Goal: Transaction & Acquisition: Purchase product/service

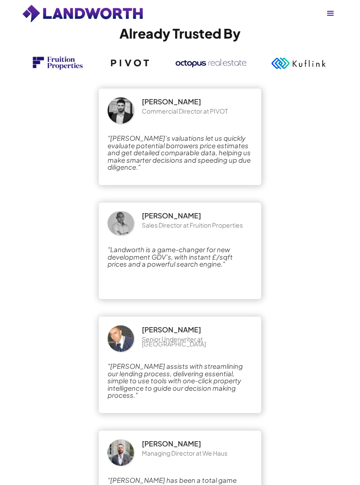
click at [338, 11] on div "menu" at bounding box center [330, 13] width 21 height 21
click at [353, 52] on link "Login" at bounding box center [367, 46] width 28 height 18
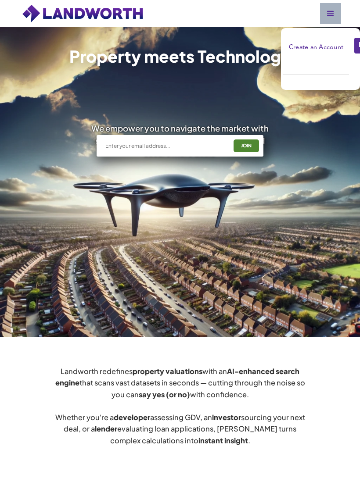
scroll to position [1241, 0]
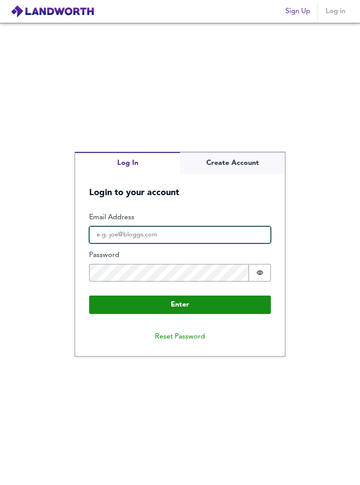
click at [116, 244] on input "Email Address" at bounding box center [180, 235] width 182 height 18
type input "[EMAIL_ADDRESS][DOMAIN_NAME]"
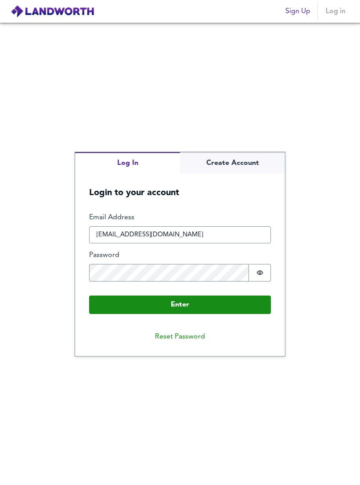
click at [240, 310] on button "Enter" at bounding box center [180, 305] width 182 height 18
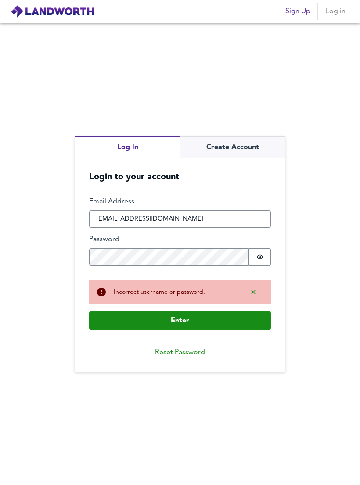
click at [264, 257] on button "Password is hidden" at bounding box center [260, 257] width 22 height 18
click at [240, 324] on button "Enter" at bounding box center [180, 320] width 182 height 18
click at [249, 324] on button "Enter" at bounding box center [180, 320] width 182 height 18
click at [257, 323] on button "Enter" at bounding box center [180, 320] width 182 height 18
click at [192, 352] on button "Reset Password" at bounding box center [180, 353] width 64 height 18
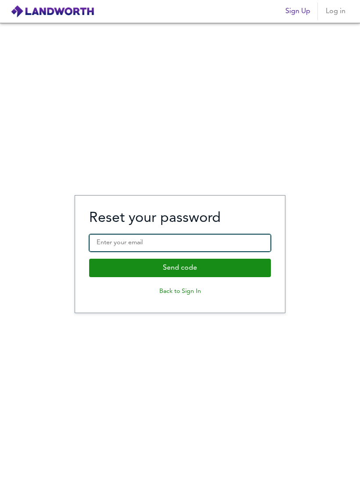
click at [243, 252] on input "Enter your email" at bounding box center [180, 243] width 182 height 18
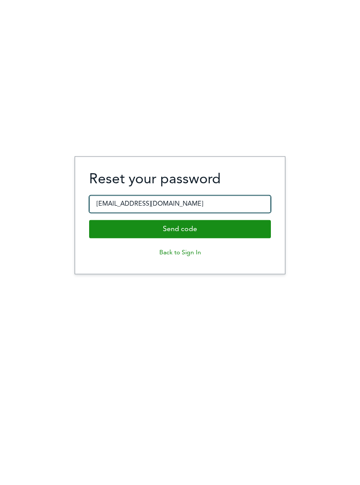
type input "esa2023@outlook.com"
click at [246, 259] on button "Send code" at bounding box center [180, 268] width 182 height 18
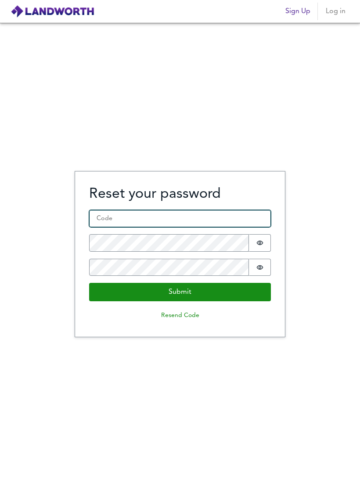
click at [104, 217] on input "Code *" at bounding box center [180, 219] width 182 height 18
type input "461717"
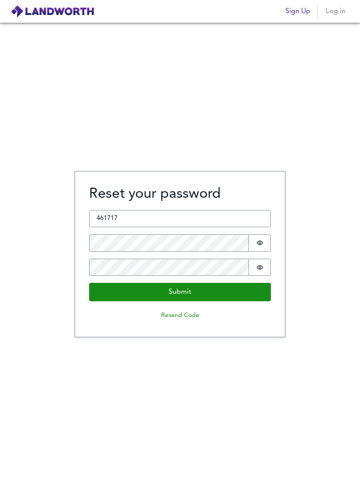
click at [266, 236] on button "Password is hidden" at bounding box center [260, 243] width 22 height 18
click at [263, 259] on button "Password is hidden" at bounding box center [260, 268] width 22 height 18
click at [241, 286] on button "Submit" at bounding box center [180, 292] width 182 height 18
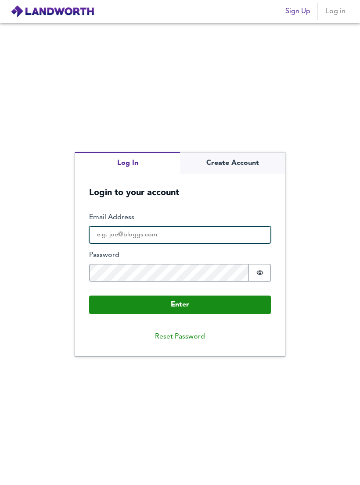
click at [239, 236] on input "Email Address" at bounding box center [180, 235] width 182 height 18
click at [184, 236] on input "Email Address" at bounding box center [180, 235] width 182 height 18
type input "esa2023@outlook.com"
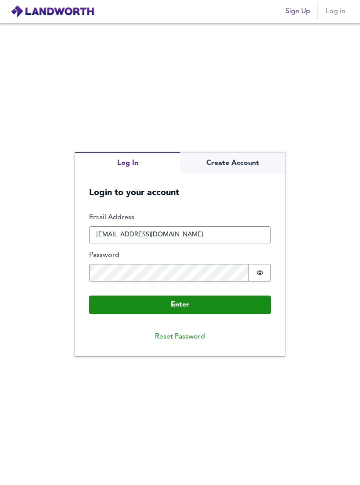
click at [264, 264] on button "Password is hidden" at bounding box center [260, 273] width 22 height 18
click at [251, 305] on button "Enter" at bounding box center [180, 305] width 182 height 18
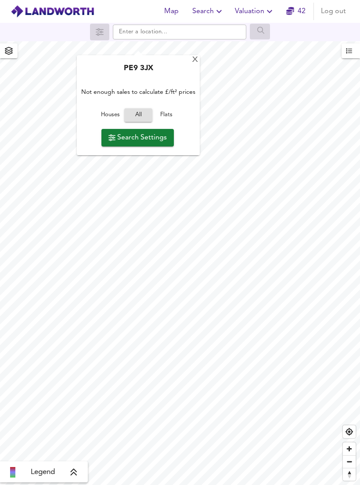
click at [191, 56] on div "X" at bounding box center [194, 60] width 7 height 8
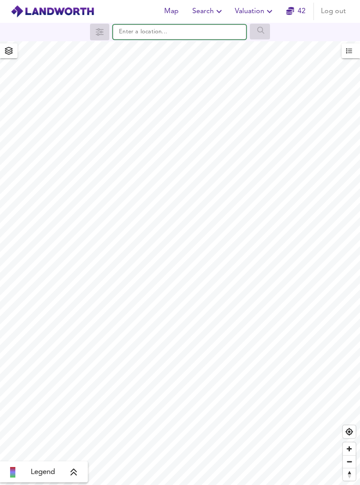
click at [125, 25] on input "text" at bounding box center [179, 32] width 133 height 15
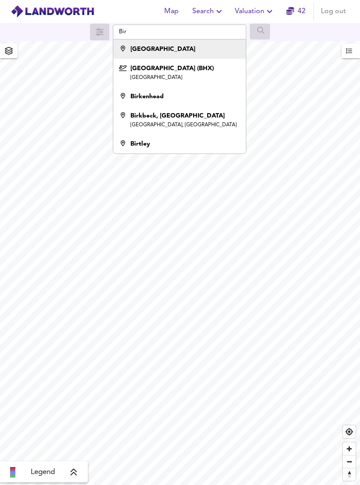
click at [152, 39] on li "[GEOGRAPHIC_DATA]" at bounding box center [179, 48] width 132 height 19
type input "[GEOGRAPHIC_DATA]"
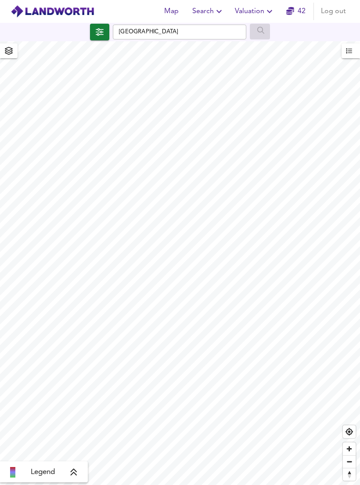
checkbox input "false"
checkbox input "true"
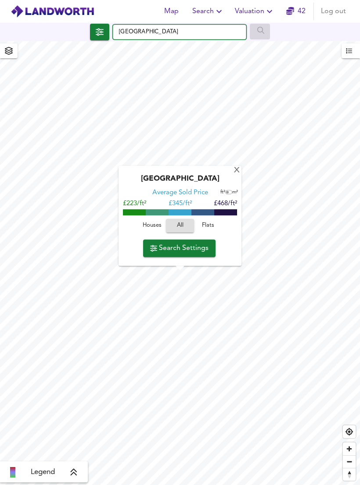
click at [147, 25] on input "[GEOGRAPHIC_DATA]" at bounding box center [179, 32] width 133 height 15
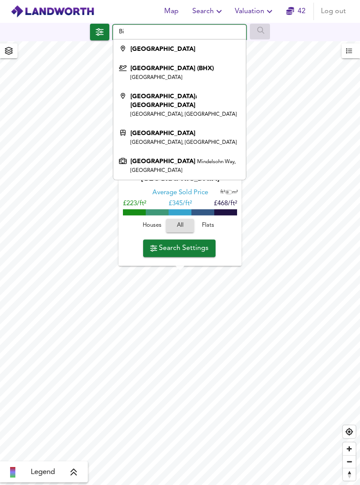
type input "B"
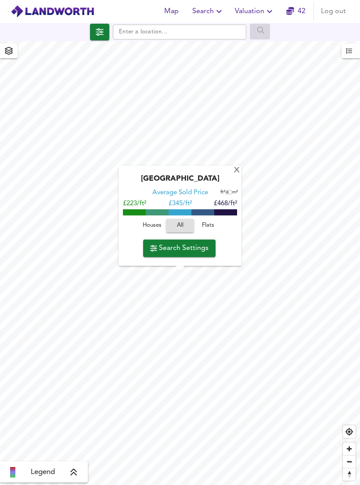
click at [234, 167] on div "X" at bounding box center [236, 171] width 7 height 8
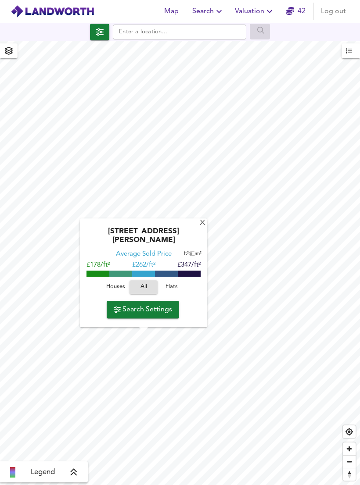
click at [204, 219] on div "X" at bounding box center [202, 223] width 7 height 8
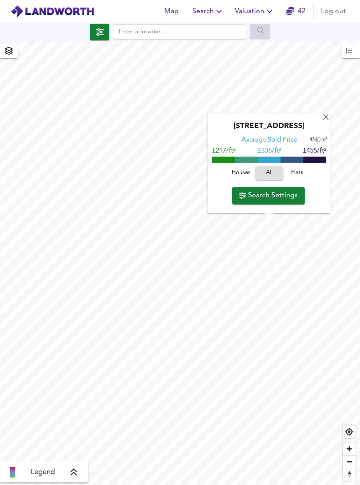
click at [319, 122] on div "Jennens Road, B5 5JR" at bounding box center [269, 129] width 114 height 14
click at [322, 122] on div "Jennens Road, B5 5JR" at bounding box center [269, 129] width 114 height 14
click at [322, 114] on div "X" at bounding box center [325, 118] width 7 height 8
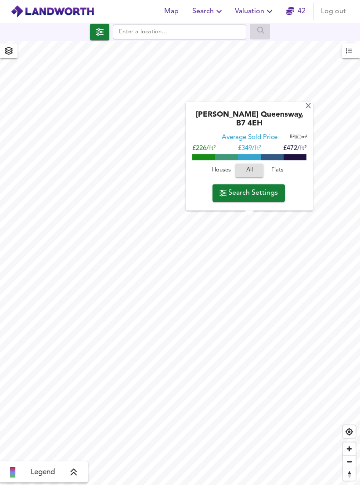
click at [307, 110] on div "James Watt Queensway, B7 4EH" at bounding box center [249, 121] width 118 height 23
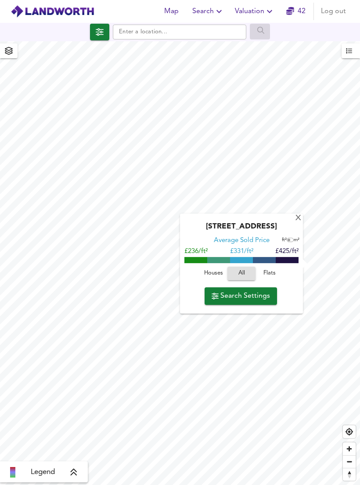
click at [298, 214] on div "X" at bounding box center [297, 218] width 7 height 8
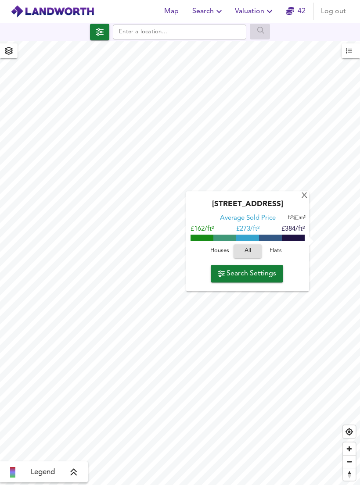
click at [304, 192] on div "X" at bounding box center [303, 196] width 7 height 8
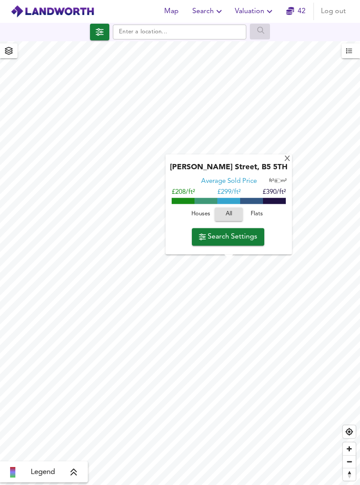
click at [280, 154] on div "Allison Street, B5 5TH Average Sold Price ft² m² £208/ft² £ 299/ft² £390/ft² Ho…" at bounding box center [228, 204] width 126 height 100
click at [284, 155] on div "X" at bounding box center [286, 159] width 7 height 8
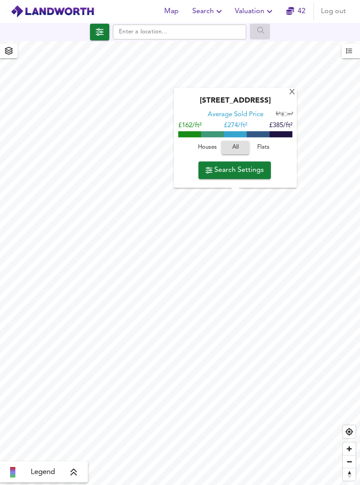
click at [344, 429] on span "Find my location" at bounding box center [348, 431] width 13 height 13
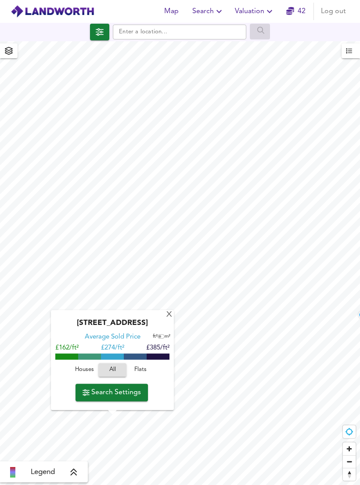
click at [170, 311] on div "X" at bounding box center [168, 315] width 7 height 8
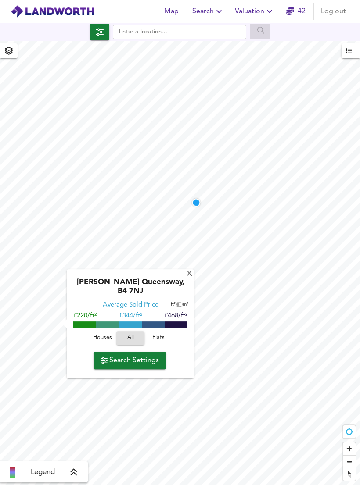
click at [187, 270] on div "X" at bounding box center [188, 274] width 7 height 8
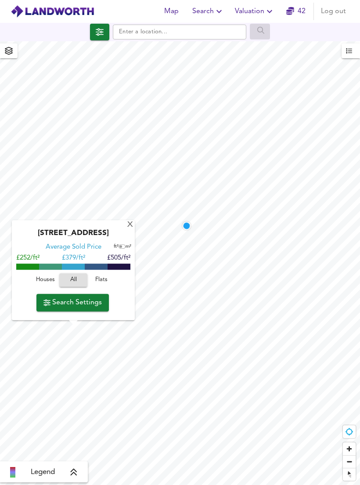
click at [122, 220] on div "Coleshill Street, B4 7BX Average Sold Price ft² m² £252/ft² £ 379/ft² £505/ft² …" at bounding box center [73, 270] width 123 height 100
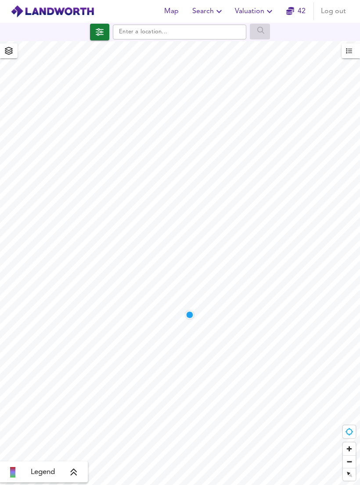
click at [72, 471] on icon at bounding box center [74, 472] width 6 height 7
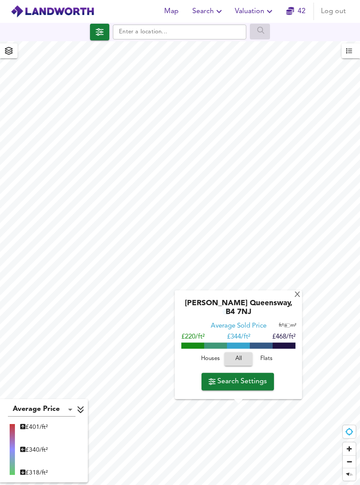
click at [349, 472] on span "Reset bearing to north" at bounding box center [349, 474] width 15 height 15
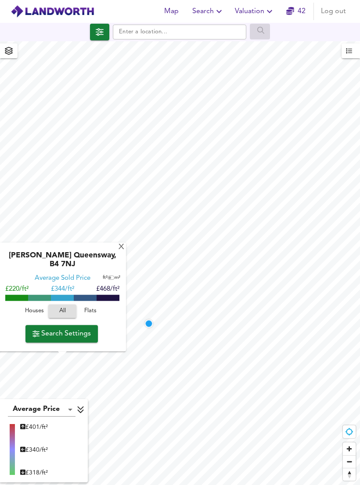
click at [350, 449] on span "Zoom in" at bounding box center [348, 448] width 13 height 13
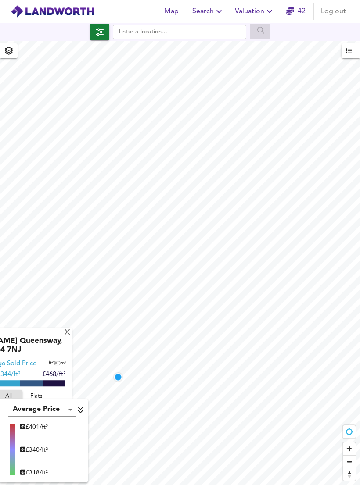
click at [353, 473] on span "Reset bearing to north" at bounding box center [348, 474] width 13 height 12
click at [353, 472] on span "Reset bearing to north" at bounding box center [348, 474] width 13 height 12
click at [351, 459] on span "Zoom out" at bounding box center [348, 462] width 13 height 12
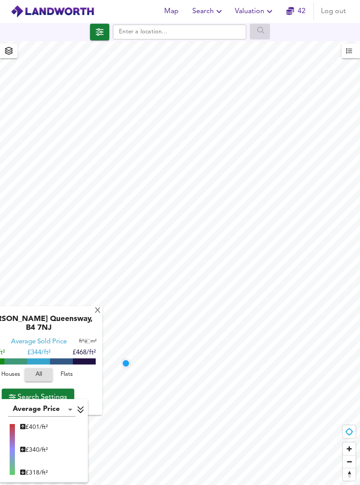
click at [350, 459] on span "Zoom out" at bounding box center [348, 462] width 13 height 12
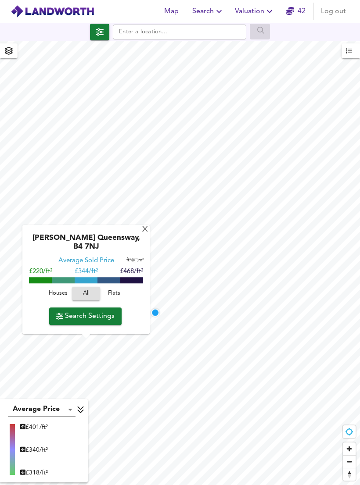
click at [348, 431] on span "Find my location" at bounding box center [348, 431] width 13 height 13
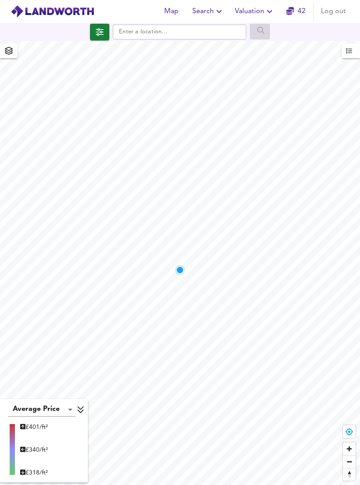
click at [349, 435] on span "Find my location" at bounding box center [348, 431] width 13 height 13
click at [347, 433] on span "Find my location" at bounding box center [348, 431] width 13 height 13
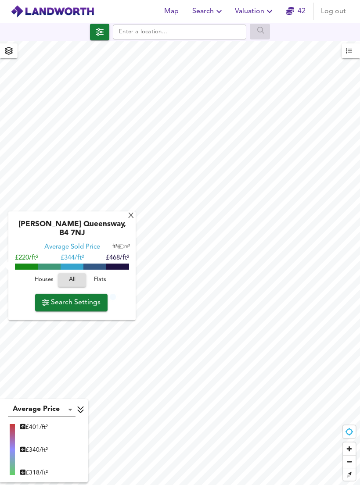
click at [127, 212] on div "X" at bounding box center [130, 216] width 7 height 8
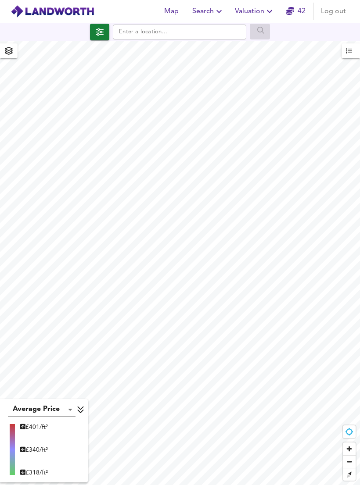
click at [99, 26] on span "button" at bounding box center [99, 32] width 15 height 12
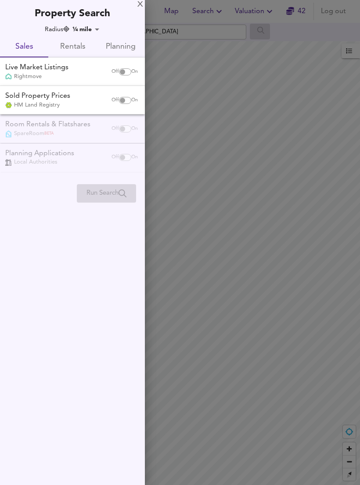
click at [72, 44] on span "Rentals" at bounding box center [72, 47] width 38 height 14
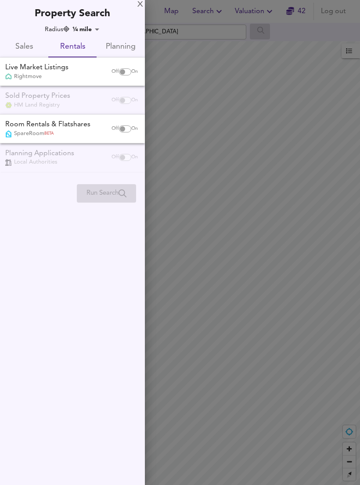
click at [114, 64] on div "Off On" at bounding box center [124, 72] width 37 height 18
checkbox input "true"
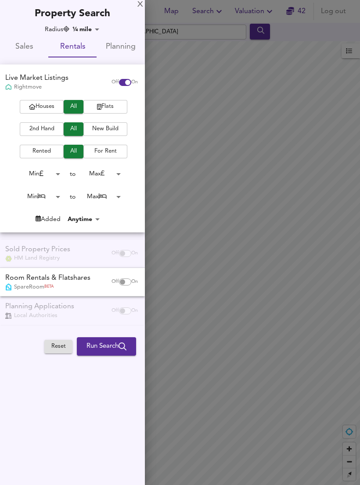
click at [40, 107] on span "Houses" at bounding box center [41, 107] width 35 height 10
click at [40, 154] on span "Rented" at bounding box center [41, 151] width 35 height 10
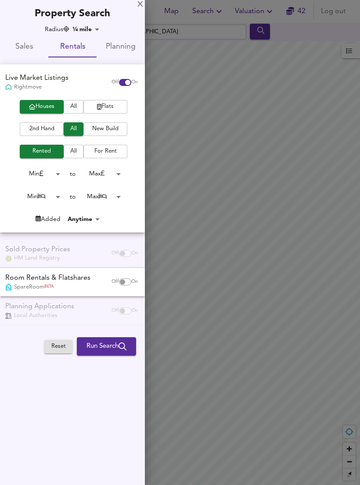
click at [107, 153] on span "For Rent" at bounding box center [105, 151] width 35 height 10
click at [95, 348] on span "Run Search" at bounding box center [106, 346] width 40 height 11
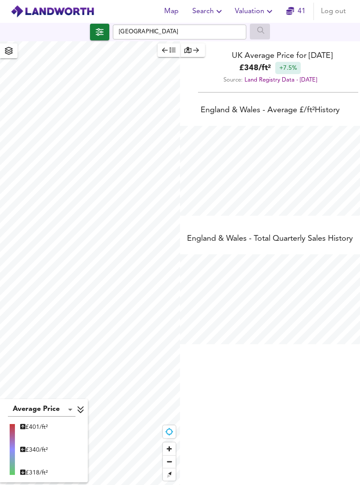
scroll to position [485, 360]
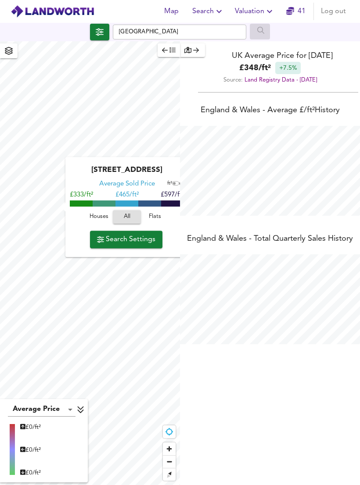
click at [82, 408] on icon at bounding box center [81, 409] width 8 height 9
click at [164, 430] on span "Find my location" at bounding box center [169, 431] width 13 height 13
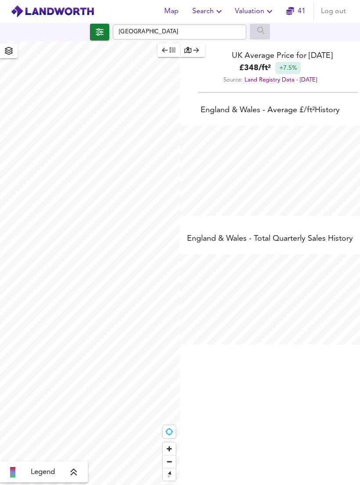
click at [103, 24] on button "button" at bounding box center [99, 32] width 19 height 17
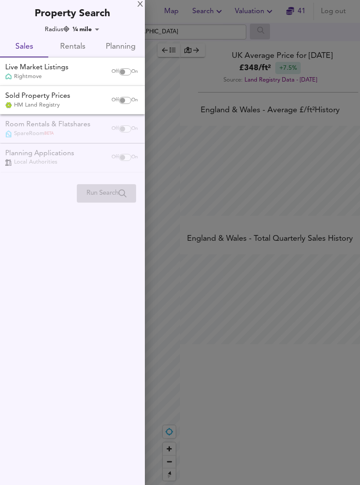
click at [92, 33] on body "Map Search Valuation 41 Log out Birmingham X Lancaster Street, B4 7AR Average S…" at bounding box center [180, 242] width 360 height 485
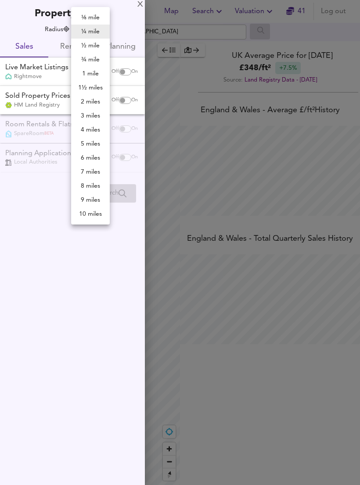
click at [83, 115] on li "3 miles" at bounding box center [90, 116] width 39 height 14
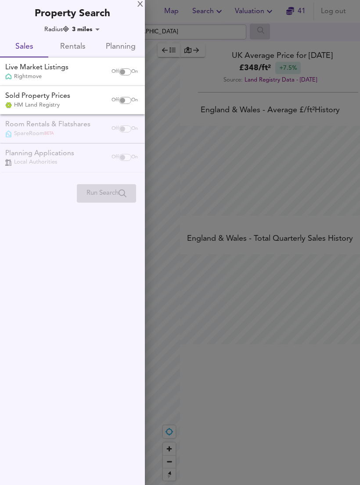
click at [161, 226] on div at bounding box center [180, 242] width 360 height 485
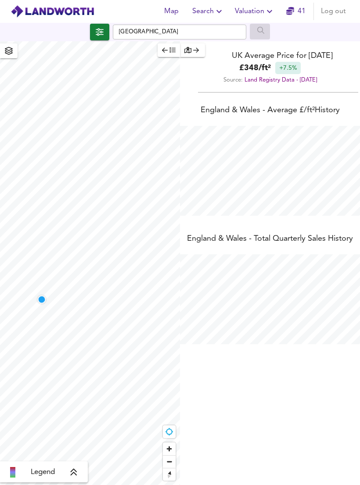
click at [157, 43] on button "button" at bounding box center [168, 50] width 22 height 14
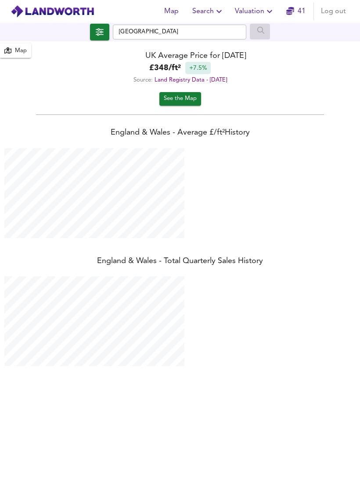
click at [7, 47] on icon "button" at bounding box center [7, 50] width 7 height 6
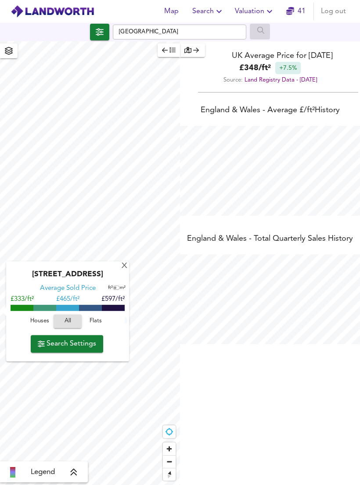
click at [123, 262] on div "X" at bounding box center [124, 266] width 7 height 8
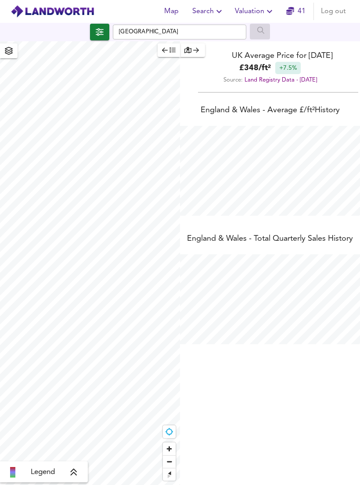
click at [104, 26] on span "button" at bounding box center [99, 32] width 15 height 12
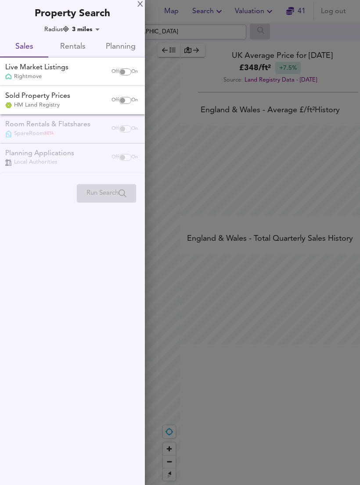
click at [92, 28] on body "Map Search Valuation 41 Log out Birmingham Legend UK Average Price for October …" at bounding box center [180, 242] width 360 height 485
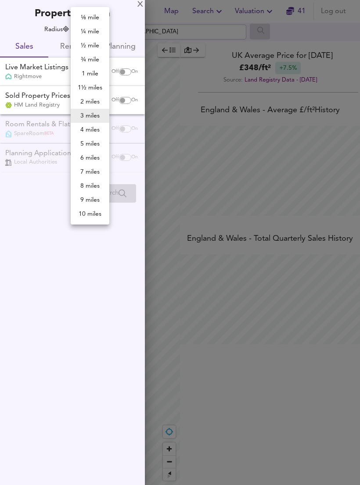
click at [95, 128] on li "4 miles" at bounding box center [90, 130] width 39 height 14
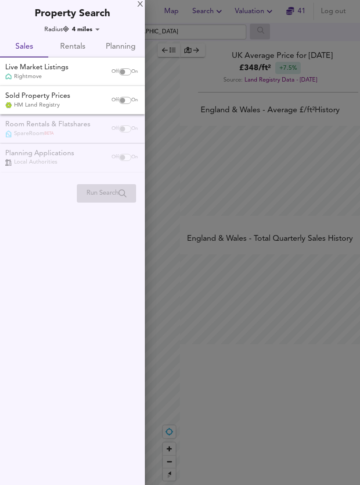
click at [168, 166] on div at bounding box center [180, 242] width 360 height 485
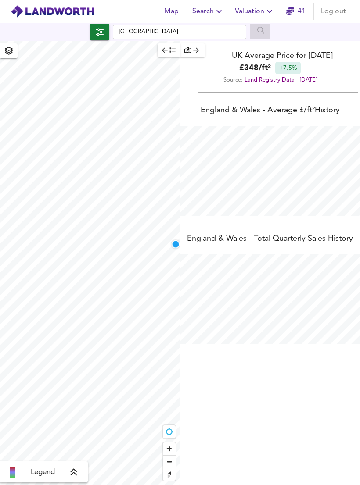
click at [99, 26] on span "button" at bounding box center [99, 32] width 15 height 12
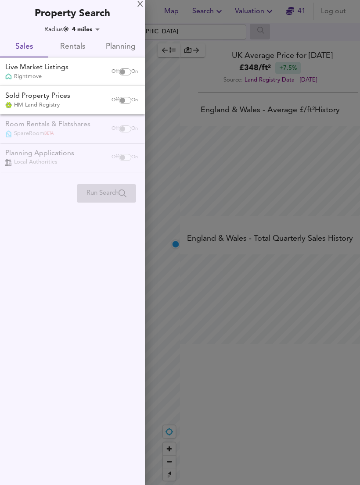
click at [96, 32] on body "Map Search Valuation 41 Log out Birmingham Legend UK Average Price for October …" at bounding box center [180, 242] width 360 height 485
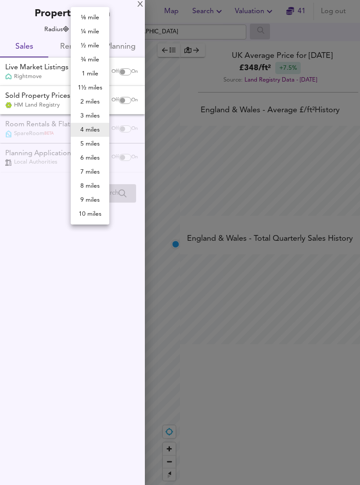
click at [97, 141] on li "5 miles" at bounding box center [90, 144] width 39 height 14
type input "8045"
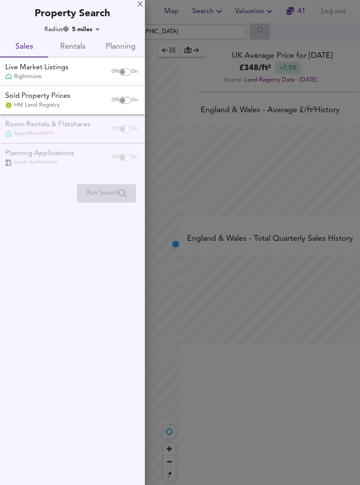
click at [141, 8] on div "X" at bounding box center [140, 5] width 6 height 6
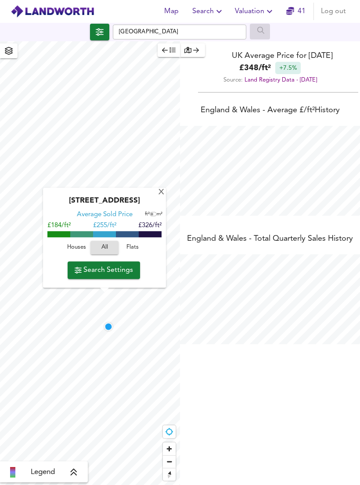
click at [111, 323] on div "Map marker" at bounding box center [108, 327] width 8 height 8
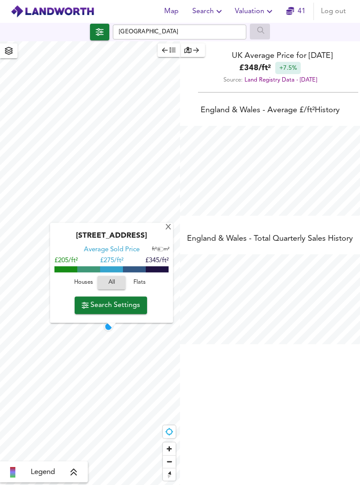
click at [134, 299] on span "Search Settings" at bounding box center [111, 305] width 58 height 12
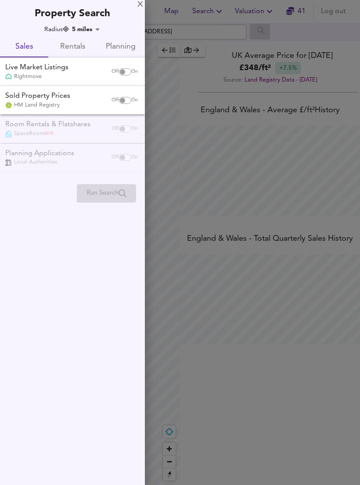
click at [131, 57] on div "Live Market Listings Rightmove Off On" at bounding box center [72, 71] width 145 height 28
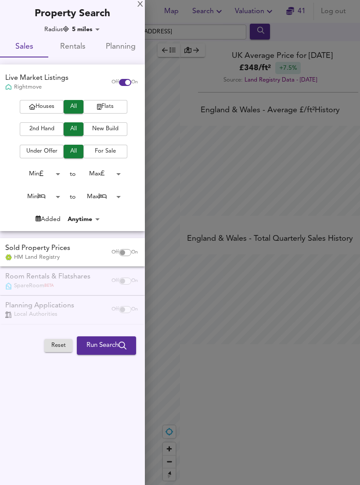
click at [131, 57] on button "Planning" at bounding box center [120, 46] width 48 height 21
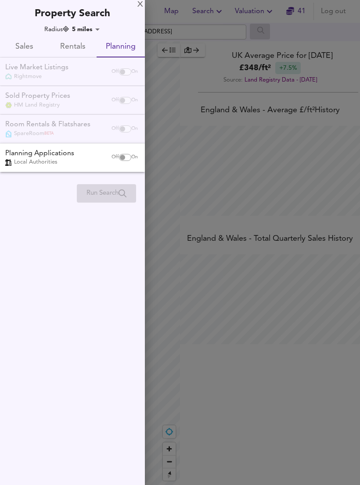
click at [121, 68] on div "Live Market Listings Rightmove Off On" at bounding box center [72, 71] width 145 height 28
click at [121, 74] on div "Live Market Listings Rightmove Off On" at bounding box center [72, 71] width 145 height 28
click at [120, 74] on div "Live Market Listings Rightmove Off On" at bounding box center [72, 71] width 145 height 28
click at [124, 73] on div "Live Market Listings Rightmove Off On" at bounding box center [72, 71] width 145 height 28
click at [124, 71] on div "Live Market Listings Rightmove Off On" at bounding box center [72, 71] width 145 height 28
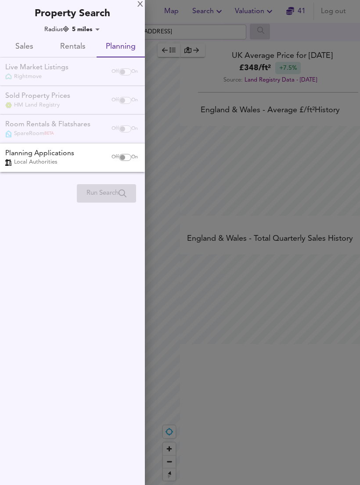
click at [85, 46] on span "Rentals" at bounding box center [72, 47] width 38 height 14
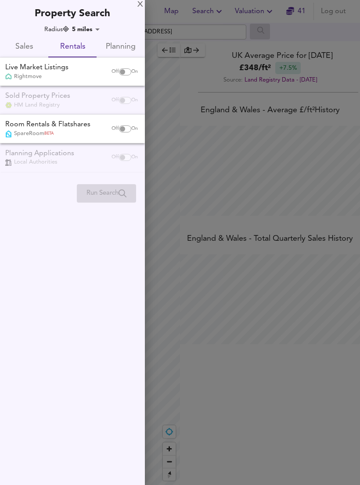
click at [124, 73] on input "checkbox" at bounding box center [122, 71] width 21 height 7
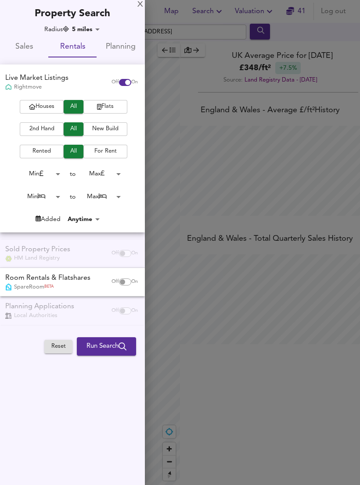
click at [124, 82] on input "checkbox" at bounding box center [127, 82] width 21 height 7
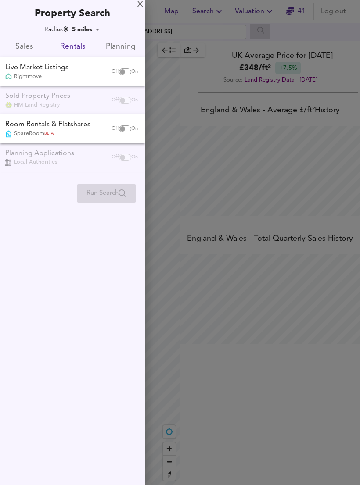
click at [122, 106] on div "Sold Property Prices HM Land Registry Off On" at bounding box center [72, 100] width 145 height 28
click at [127, 74] on input "checkbox" at bounding box center [122, 71] width 21 height 7
checkbox input "true"
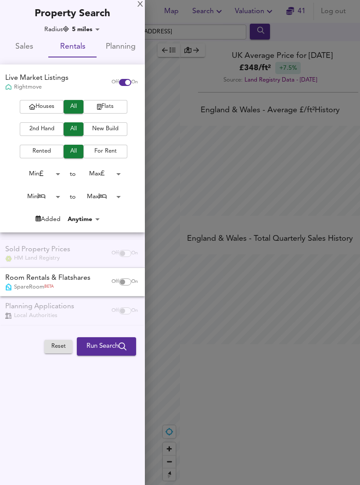
click at [52, 129] on span "2nd Hand" at bounding box center [41, 129] width 35 height 10
click at [114, 147] on span "For Rent" at bounding box center [105, 151] width 35 height 10
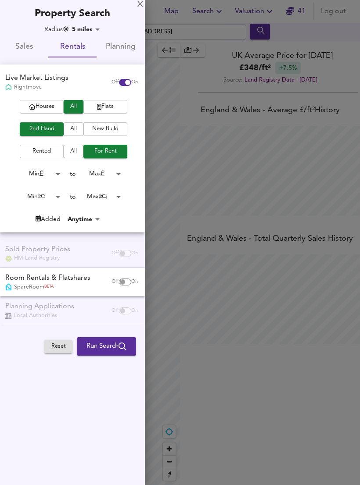
click at [58, 152] on span "Rented" at bounding box center [41, 151] width 35 height 10
click at [78, 145] on button "All" at bounding box center [74, 152] width 20 height 14
click at [32, 52] on span "Sales" at bounding box center [24, 47] width 38 height 14
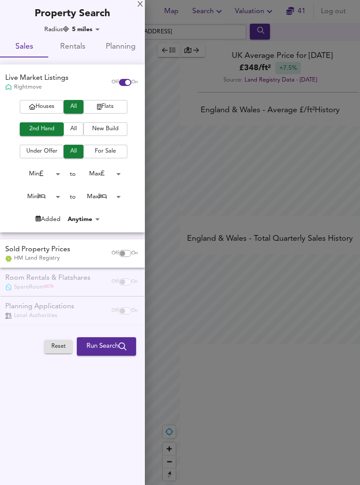
click at [108, 345] on span "Run Search" at bounding box center [106, 346] width 40 height 11
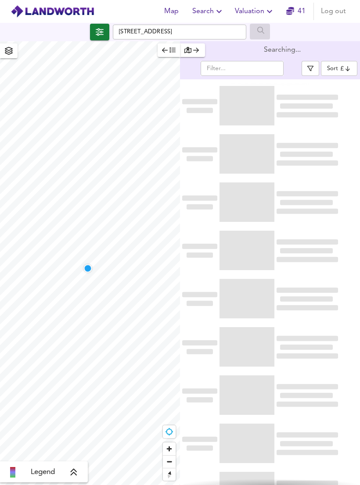
type input "bestdeal"
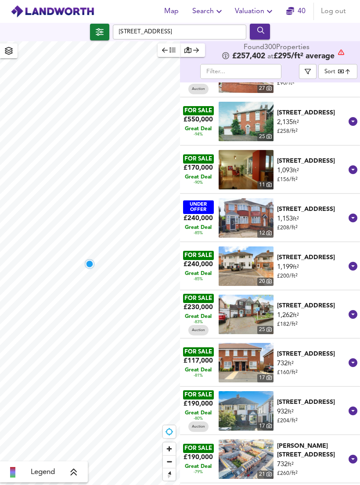
scroll to position [179, 0]
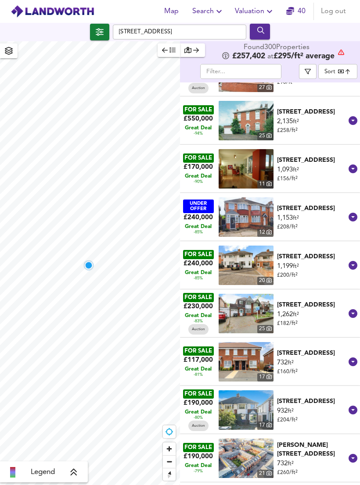
click at [319, 300] on div "Berkswell Road, Birmingham, B24 9EE" at bounding box center [312, 304] width 71 height 9
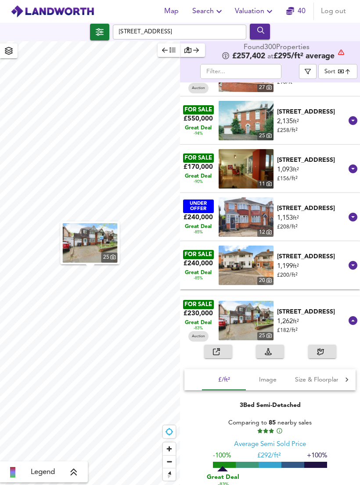
click at [91, 238] on img "button" at bounding box center [90, 242] width 55 height 39
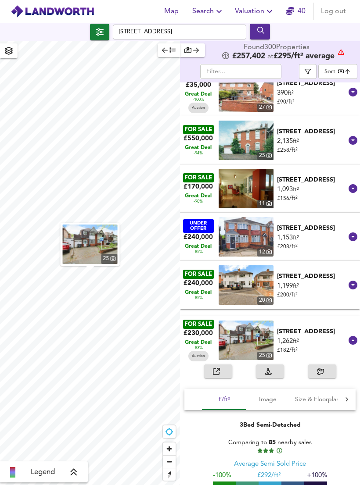
scroll to position [153, 0]
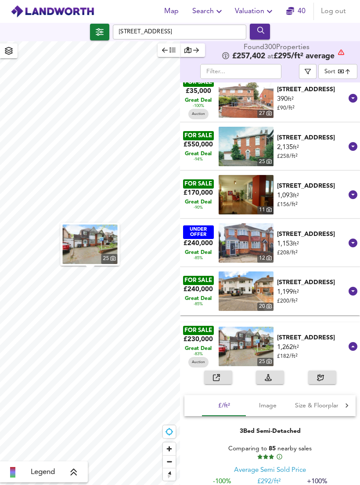
click at [262, 328] on img at bounding box center [245, 346] width 55 height 39
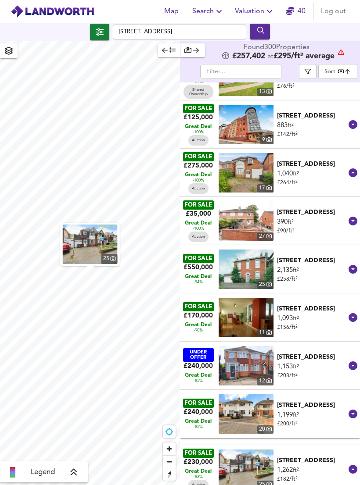
scroll to position [31, 0]
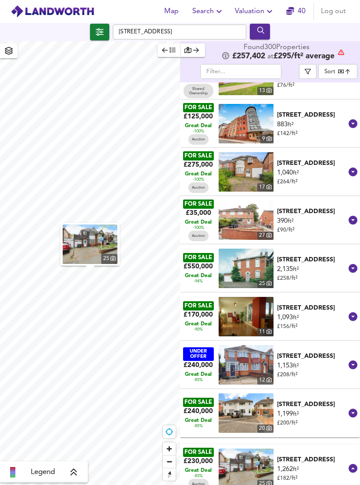
click at [199, 262] on div "£550,000" at bounding box center [197, 266] width 29 height 9
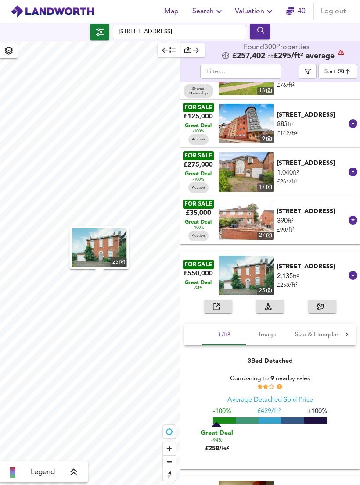
click at [290, 264] on div "New Road, Water Orton, Birmingham, B46 1QP" at bounding box center [312, 266] width 71 height 9
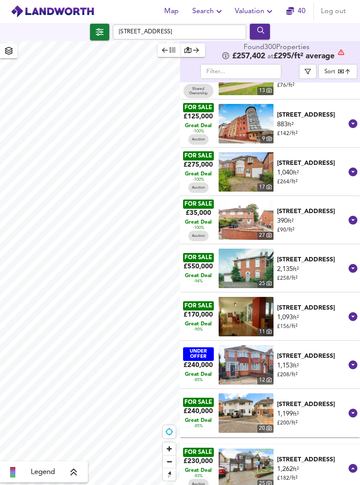
click at [347, 255] on div "New Road, Water Orton, Birmingham, B46 1QP" at bounding box center [312, 259] width 71 height 9
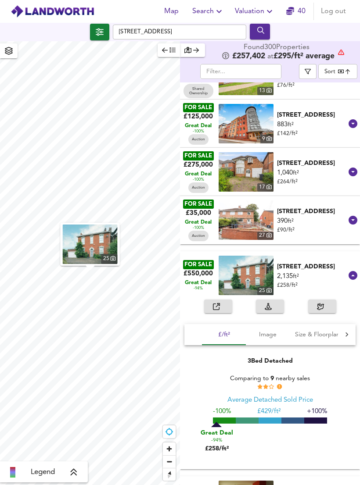
click at [229, 262] on img at bounding box center [245, 275] width 55 height 39
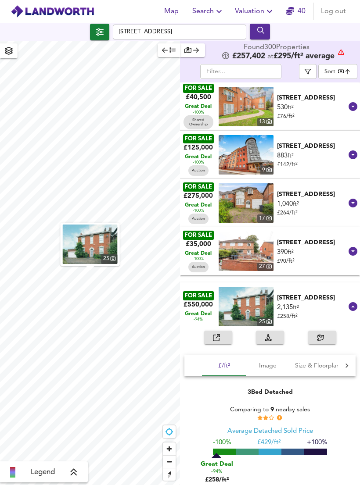
scroll to position [0, 0]
click at [335, 57] on body "Map Search Valuation 40 Log out Chipperfield Road, B36 8BL 25 Legend Found 300 …" at bounding box center [180, 242] width 360 height 485
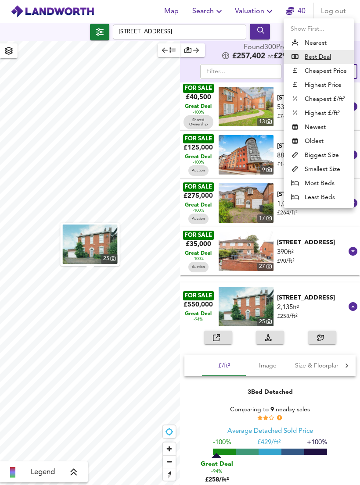
click at [308, 97] on li "Cheapest £/ft²" at bounding box center [318, 99] width 70 height 14
type input "lowppsf"
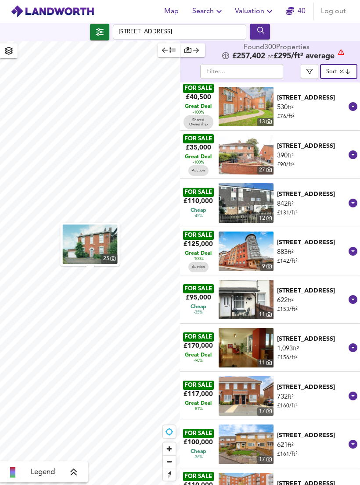
click at [312, 64] on button "button" at bounding box center [309, 71] width 18 height 15
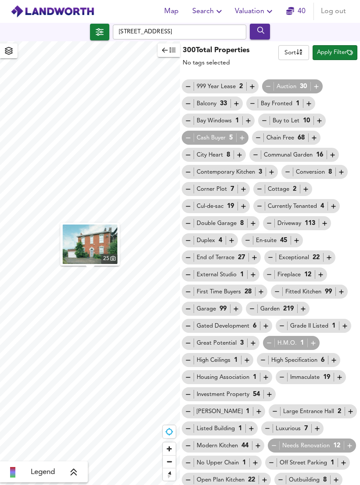
click at [185, 83] on icon "button" at bounding box center [187, 86] width 7 height 7
click at [191, 83] on icon "button" at bounding box center [187, 86] width 7 height 7
click at [187, 83] on icon "button" at bounding box center [187, 86] width 7 height 7
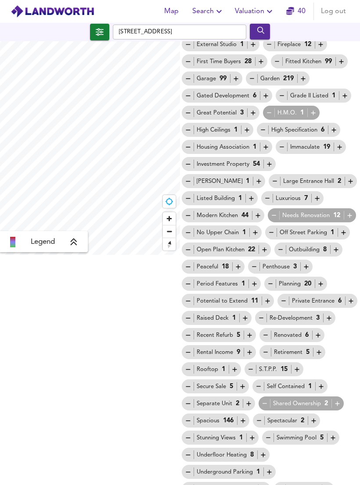
scroll to position [229, 0]
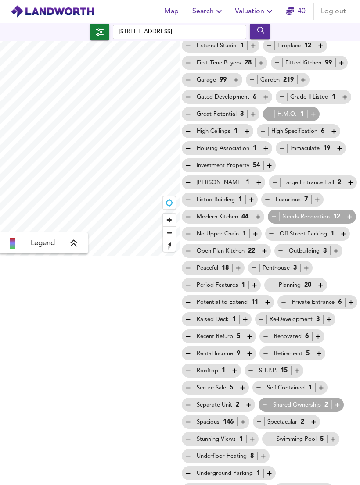
click at [261, 400] on div "Shared Ownership 2" at bounding box center [301, 404] width 80 height 9
click at [261, 401] on icon "button" at bounding box center [264, 404] width 7 height 7
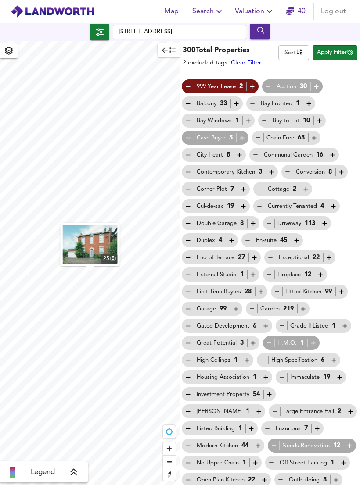
scroll to position [0, 0]
click at [293, 40] on body "Map Search Valuation 40 Log out Chipperfield Road, B36 8BL 25 Legend 300 Total …" at bounding box center [180, 242] width 360 height 485
click at [291, 44] on li "Name" at bounding box center [298, 39] width 48 height 14
click at [333, 48] on span "Apply Filter" at bounding box center [335, 53] width 36 height 10
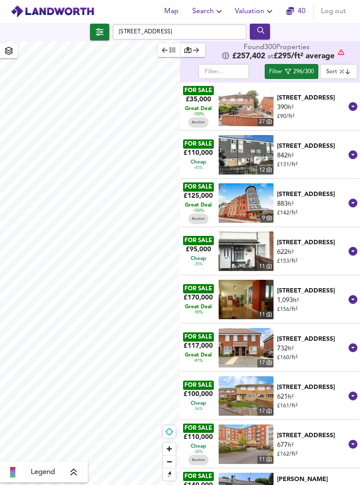
click at [337, 54] on body "Map Search Valuation 40 Log out Chipperfield Road, B36 8BL Legend Found 300 Pro…" at bounding box center [180, 242] width 360 height 485
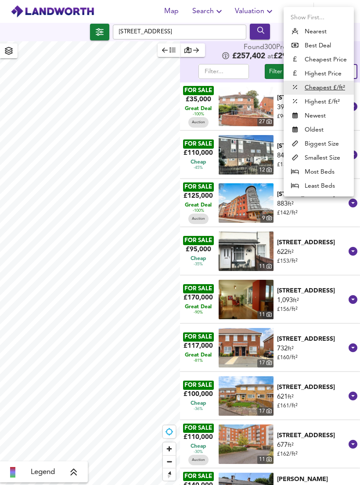
click at [143, 66] on div at bounding box center [180, 242] width 360 height 485
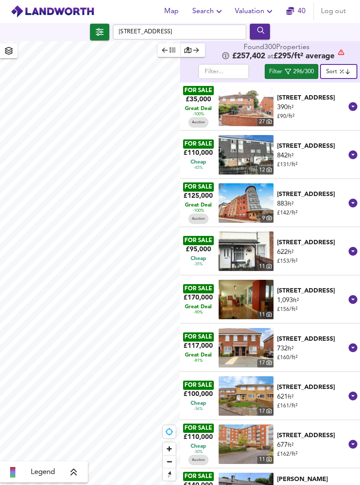
click at [286, 64] on button "Filter 296/300" at bounding box center [290, 71] width 53 height 15
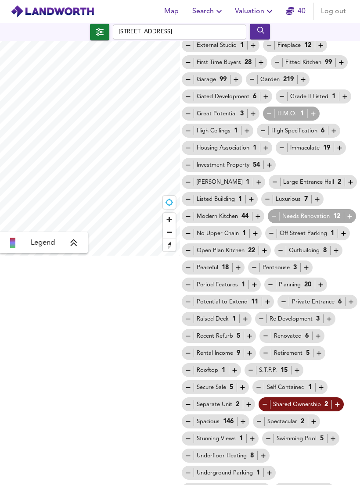
scroll to position [229, 0]
click at [246, 417] on div "Spacious 146" at bounding box center [215, 421] width 62 height 9
click at [245, 420] on icon "button" at bounding box center [242, 422] width 4 height 4
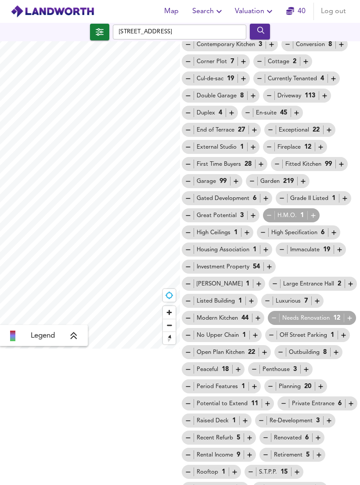
scroll to position [132, 0]
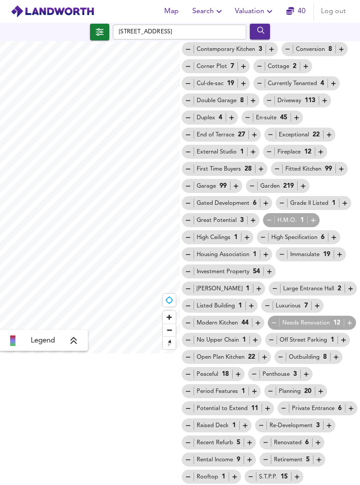
click at [268, 268] on icon "button" at bounding box center [268, 271] width 7 height 7
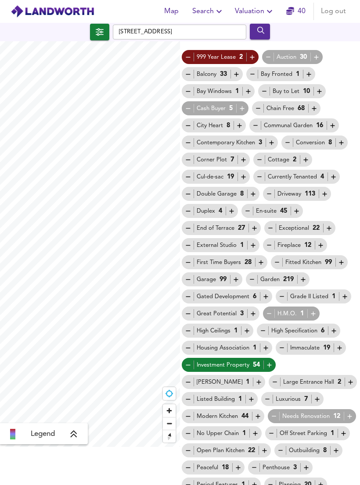
scroll to position [37, 0]
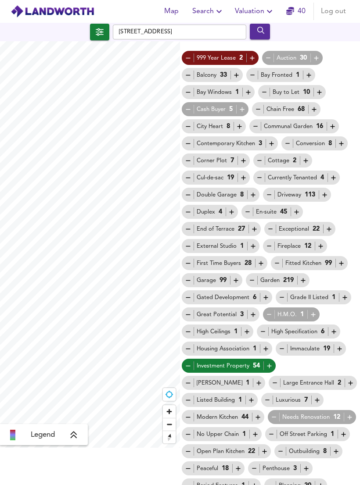
click at [265, 296] on icon "button" at bounding box center [265, 298] width 4 height 4
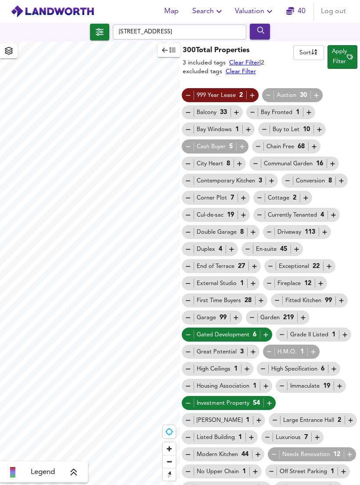
scroll to position [0, 0]
click at [244, 194] on icon "button" at bounding box center [242, 197] width 7 height 7
click at [348, 54] on icon "button" at bounding box center [349, 57] width 6 height 6
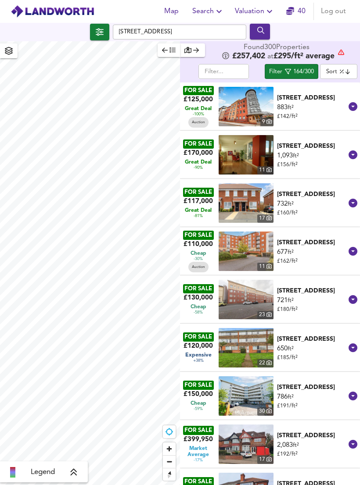
click at [284, 66] on span "Filter 164/300" at bounding box center [291, 71] width 45 height 11
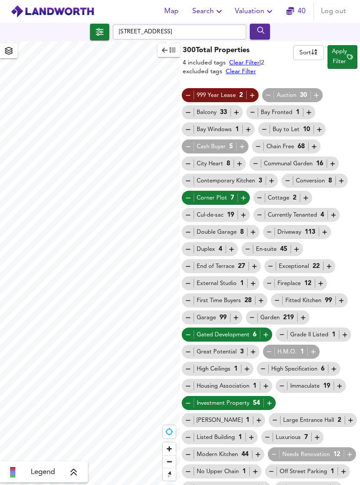
click at [347, 47] on span "Apply Filter" at bounding box center [341, 57] width 21 height 20
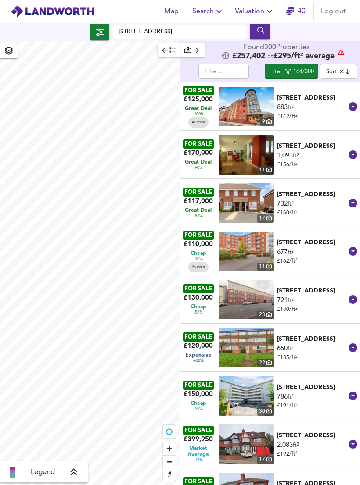
click at [346, 55] on body "Map Search Valuation 40 Log out Chipperfield Road, B36 8BL Legend Found 300 Pro…" at bounding box center [180, 242] width 360 height 485
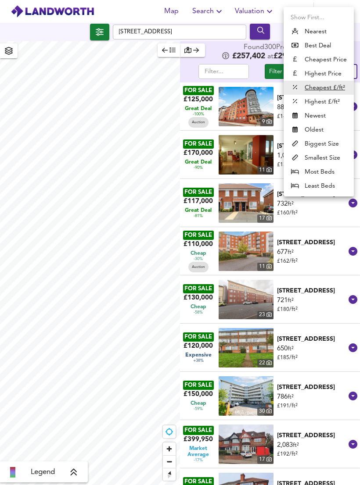
click at [310, 88] on u "Cheapest £/ft²" at bounding box center [324, 87] width 40 height 9
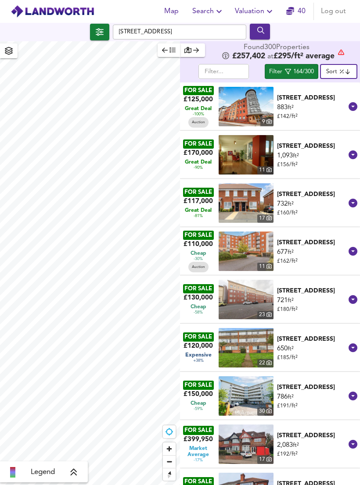
click at [101, 28] on icon "button" at bounding box center [100, 31] width 8 height 7
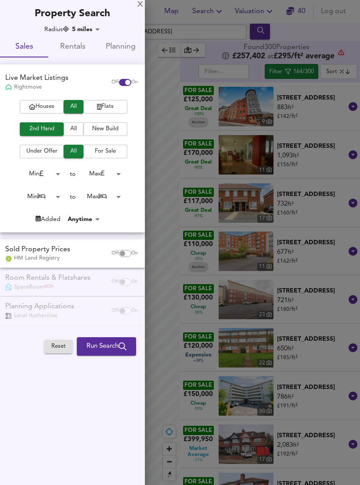
click at [44, 118] on div "Houses All Flats 2nd Hand All New Build Under Offer All For Sale Min 0 to Max 2…" at bounding box center [72, 166] width 145 height 132
click at [38, 108] on span "Houses" at bounding box center [41, 107] width 35 height 10
click at [123, 254] on input "checkbox" at bounding box center [122, 253] width 21 height 7
checkbox input "true"
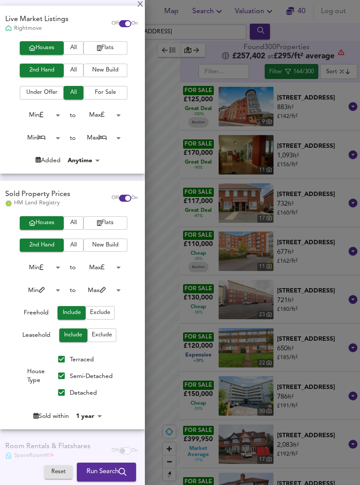
scroll to position [59, 0]
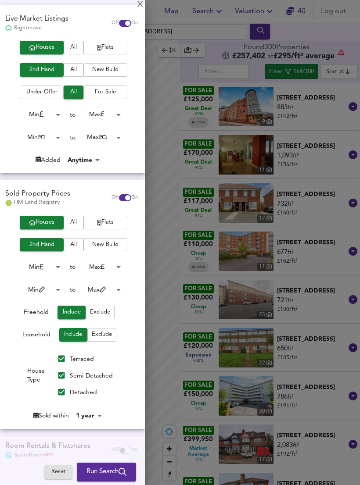
click at [94, 333] on span "Exclude" at bounding box center [102, 335] width 20 height 10
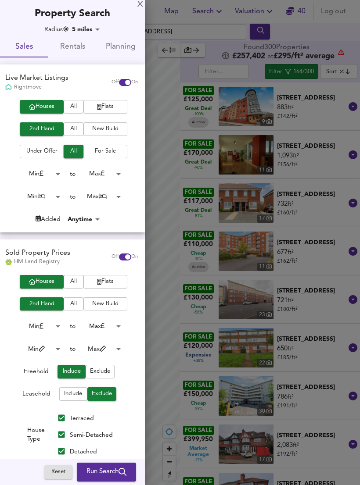
scroll to position [0, 0]
click at [111, 470] on span "Run Search" at bounding box center [106, 472] width 40 height 11
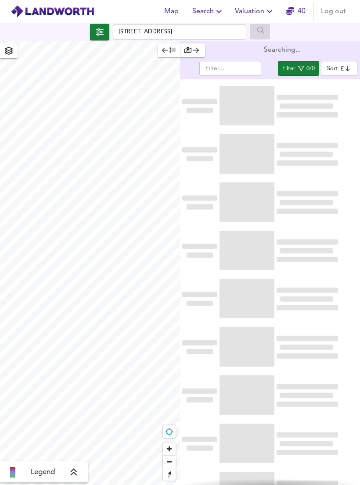
type input "bestdeal"
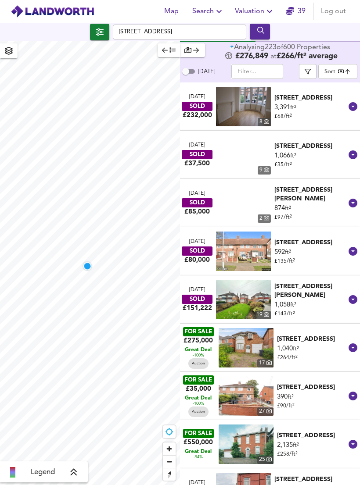
click at [207, 102] on div "SOLD" at bounding box center [197, 106] width 31 height 9
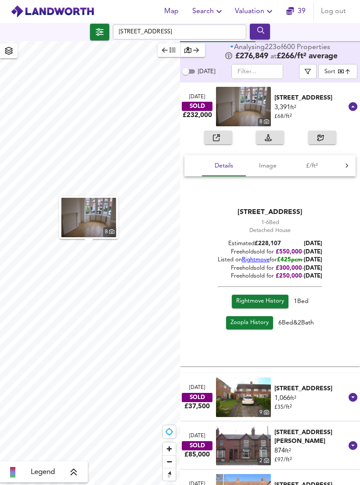
click at [308, 93] on div "111 Grange Road, B24 0ES" at bounding box center [310, 97] width 73 height 9
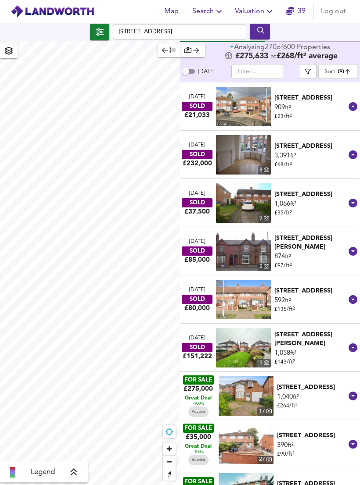
click at [299, 142] on div "111 Grange Road, B24 0ES" at bounding box center [310, 146] width 73 height 9
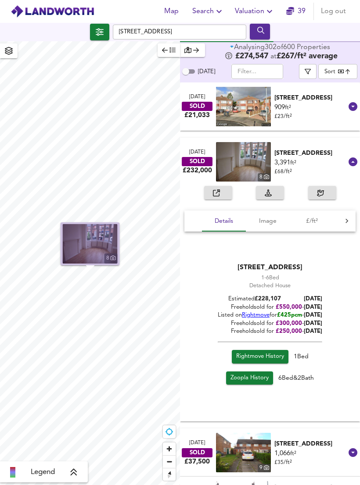
click at [100, 231] on img "button" at bounding box center [90, 243] width 55 height 39
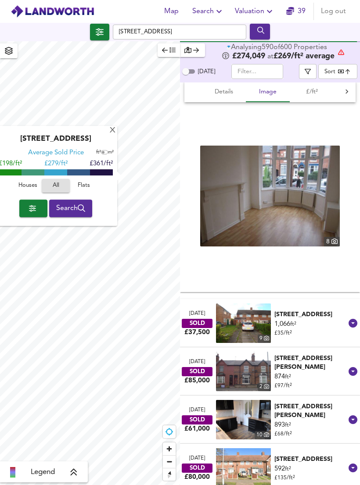
scroll to position [210, 0]
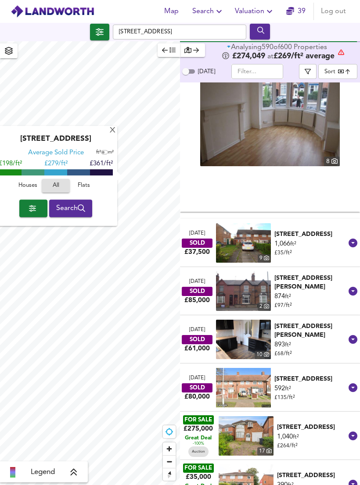
click at [341, 74] on body "Map Search Valuation 39 Log out Chipperfield Road, B36 8BL X Penndale Close, B2…" at bounding box center [180, 242] width 360 height 485
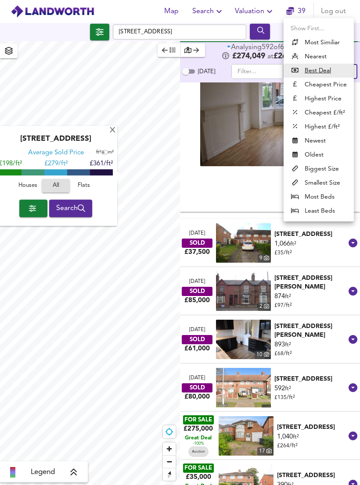
click at [340, 75] on li "Best Deal" at bounding box center [318, 71] width 70 height 14
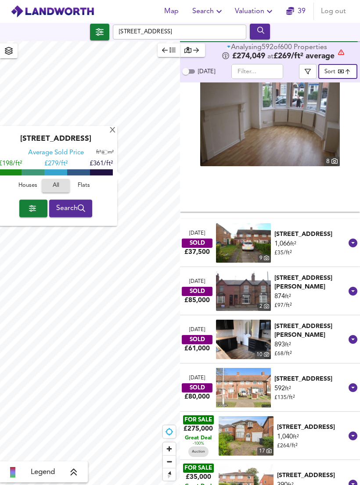
click at [346, 73] on body "Map Search Valuation 39 Log out Chipperfield Road, B36 8BL X Penndale Close, B2…" at bounding box center [180, 242] width 360 height 485
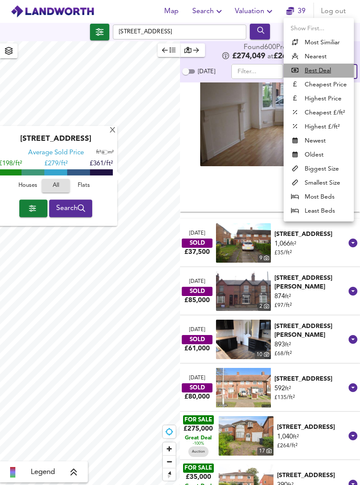
click at [328, 71] on u "Best Deal" at bounding box center [317, 70] width 26 height 9
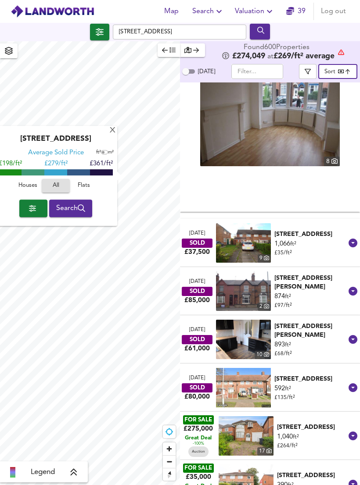
click at [110, 130] on div "X" at bounding box center [112, 131] width 7 height 8
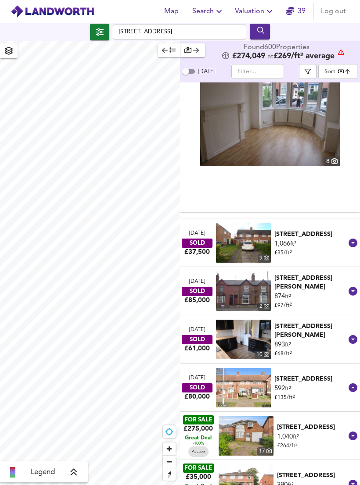
click at [344, 72] on body "Map Search Valuation 39 Log out Chipperfield Road, B36 8BL Legend Found 600 Pro…" at bounding box center [180, 242] width 360 height 485
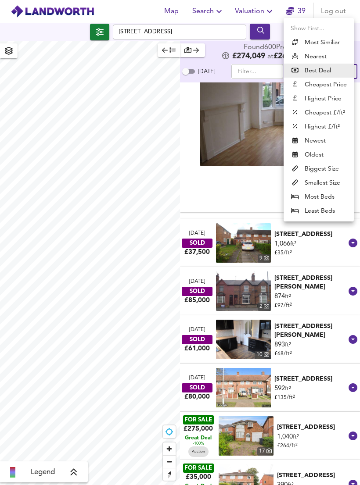
click at [332, 75] on li "Best Deal" at bounding box center [318, 71] width 70 height 14
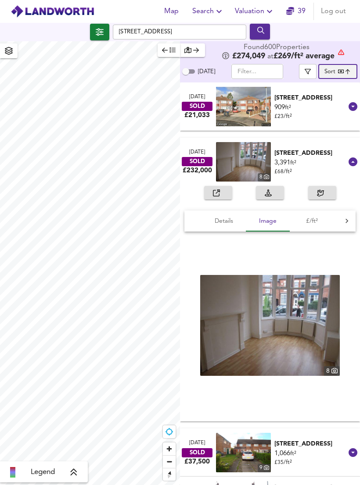
scroll to position [0, 0]
click at [192, 74] on input "Today" at bounding box center [186, 71] width 32 height 11
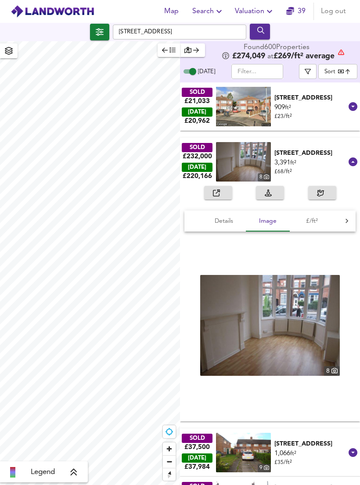
click at [194, 72] on input "Today" at bounding box center [193, 71] width 32 height 11
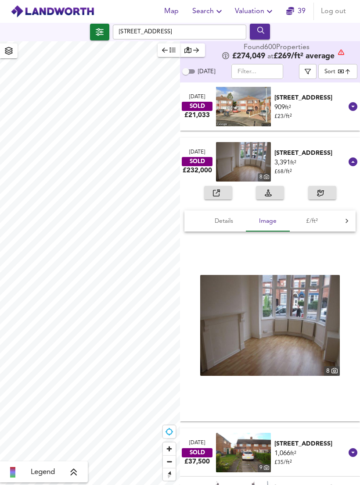
click at [194, 75] on input "Today" at bounding box center [186, 71] width 32 height 11
checkbox input "true"
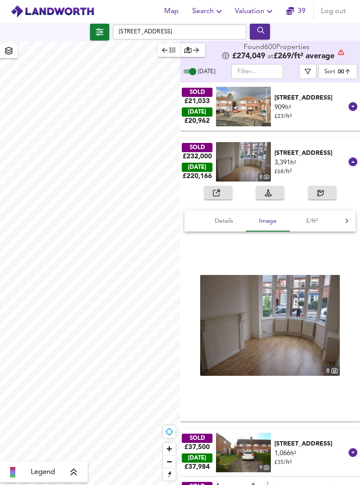
click at [338, 75] on body "Map Search Valuation 39 Log out Chipperfield Road, B36 8BL Legend Found 600 Pro…" at bounding box center [180, 242] width 360 height 485
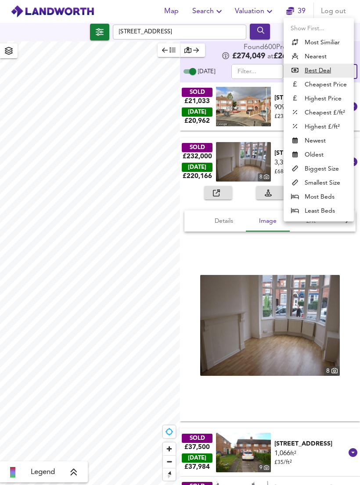
click at [338, 85] on li "Cheapest Price" at bounding box center [318, 85] width 70 height 14
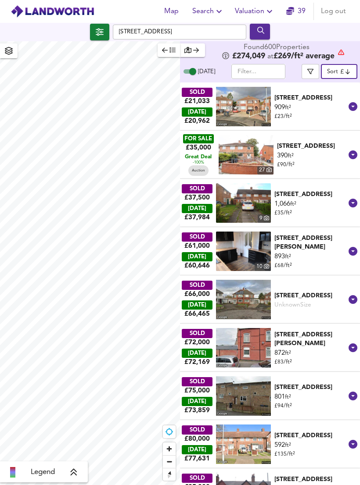
click at [101, 33] on icon "button" at bounding box center [100, 31] width 8 height 7
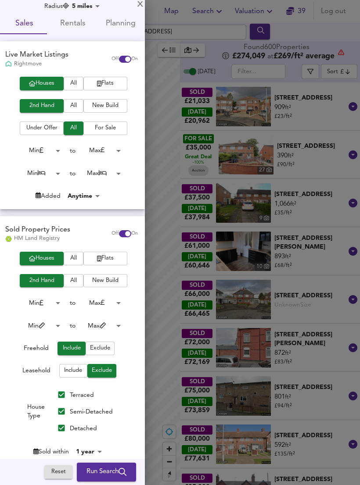
scroll to position [25, 0]
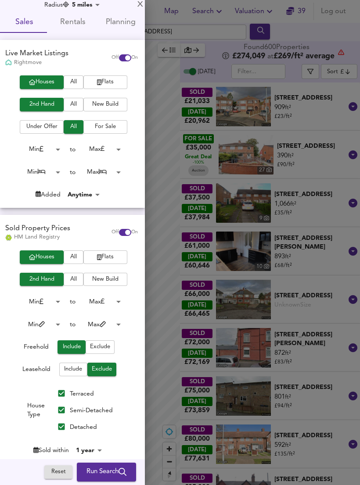
click at [104, 129] on span "For Sale" at bounding box center [105, 127] width 35 height 10
click at [85, 194] on body "Map Search Valuation 39 Log out Chipperfield Road, B36 8BL Legend Found 600 Pro…" at bounding box center [180, 242] width 360 height 485
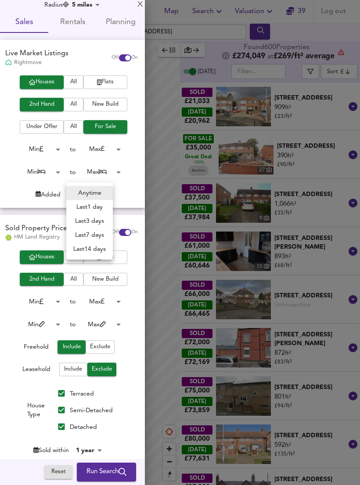
click at [17, 214] on div at bounding box center [180, 242] width 360 height 485
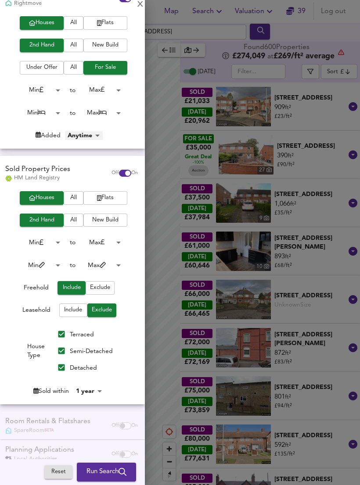
scroll to position [83, 0]
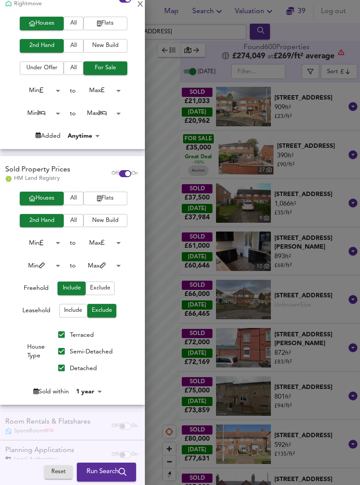
click at [110, 478] on span "Run Search" at bounding box center [106, 472] width 40 height 11
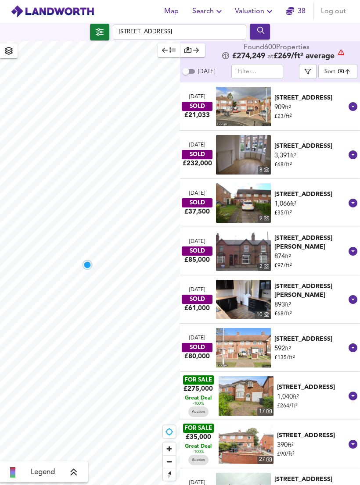
click at [337, 70] on body "Map Search Valuation 38 Log out Chipperfield Road, B36 8BL Legend Found 600 Pro…" at bounding box center [180, 242] width 360 height 485
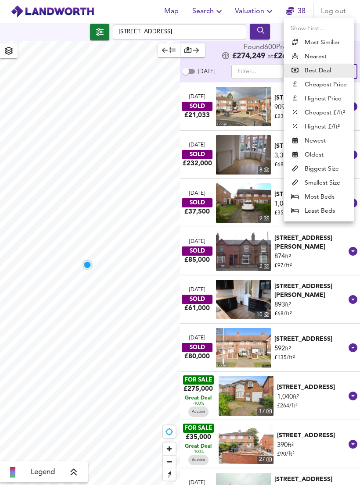
click at [319, 61] on li "Nearest" at bounding box center [318, 57] width 70 height 14
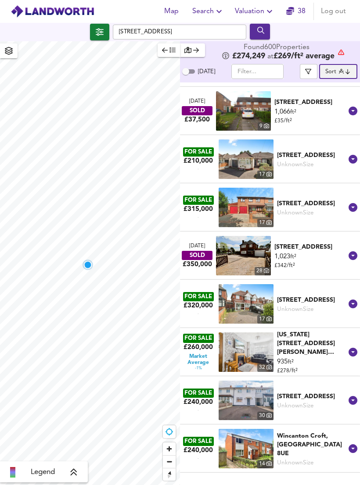
scroll to position [52, 0]
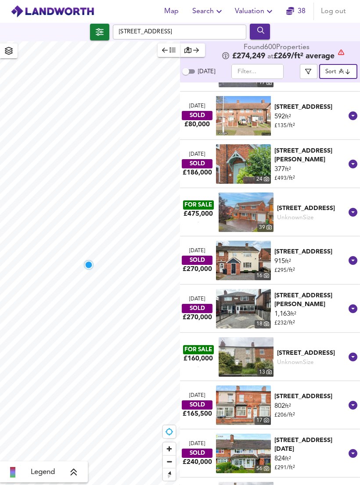
click at [338, 71] on body "Map Search Valuation 38 Log out Chipperfield Road, B36 8BL Legend Found 600 Pro…" at bounding box center [180, 242] width 360 height 485
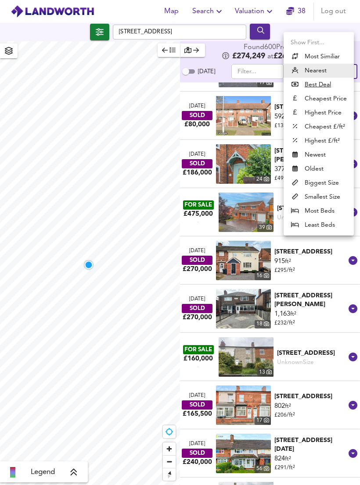
click at [338, 71] on li "Nearest" at bounding box center [318, 71] width 70 height 14
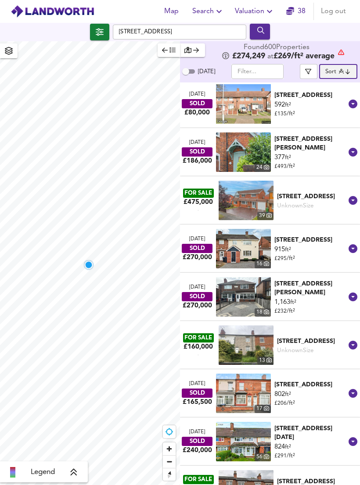
scroll to position [1019, 0]
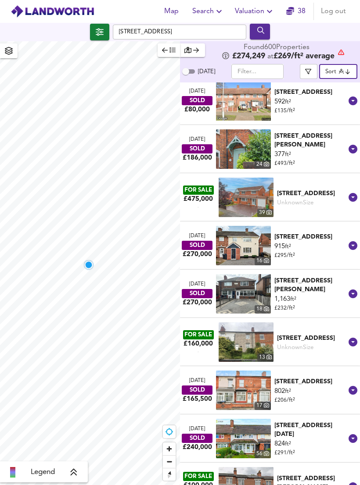
click at [344, 70] on body "Map Search Valuation 38 Log out Chipperfield Road, B36 8BL Legend Found 600 Pro…" at bounding box center [180, 242] width 360 height 485
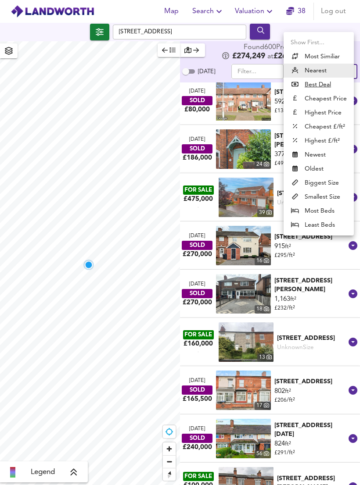
click at [317, 86] on u "Best Deal" at bounding box center [317, 84] width 26 height 9
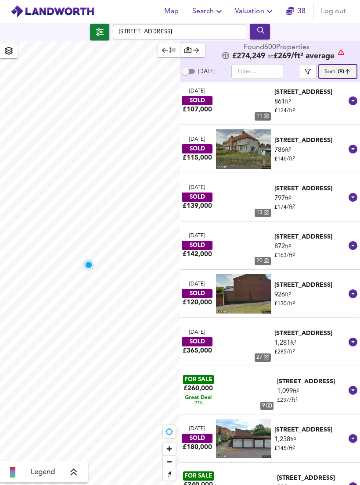
type input "bestdeal"
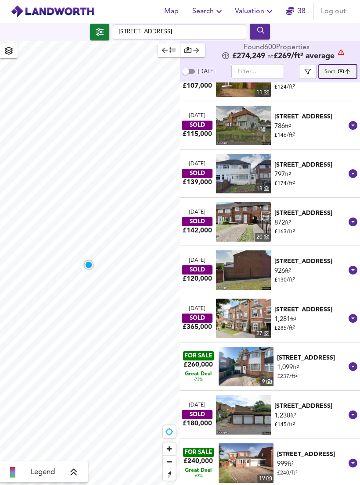
scroll to position [1043, 0]
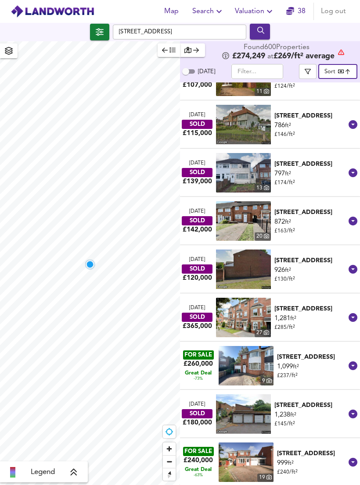
click at [247, 75] on input "text" at bounding box center [257, 71] width 52 height 15
click at [188, 51] on icon "button" at bounding box center [187, 50] width 7 height 6
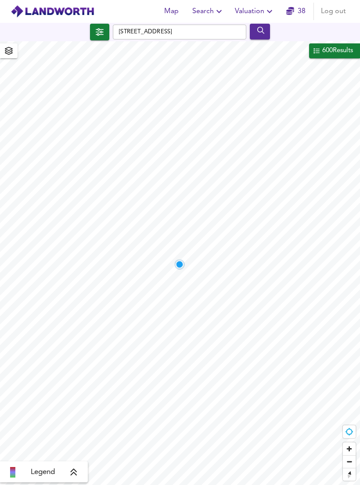
click at [100, 38] on button "button" at bounding box center [99, 32] width 19 height 17
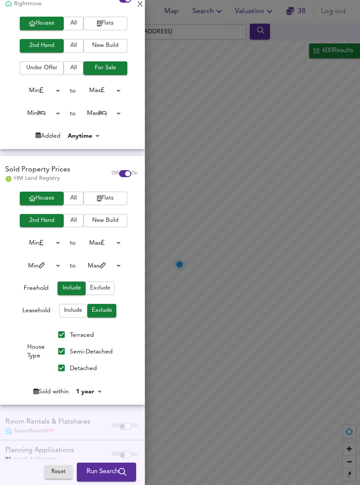
scroll to position [83, 0]
click at [43, 418] on div "Room Rentals & Flatshares SpareRoom BETA Off On" at bounding box center [72, 426] width 145 height 28
click at [49, 477] on span "Reset" at bounding box center [58, 472] width 19 height 10
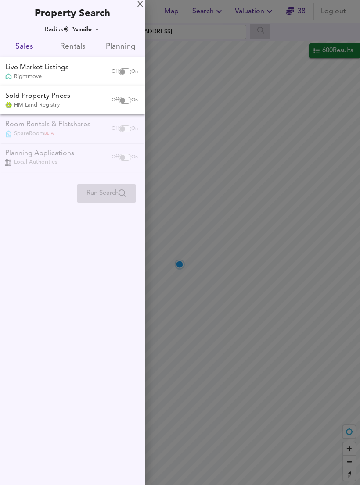
type input "402"
checkbox input "false"
click at [124, 70] on input "checkbox" at bounding box center [122, 71] width 21 height 7
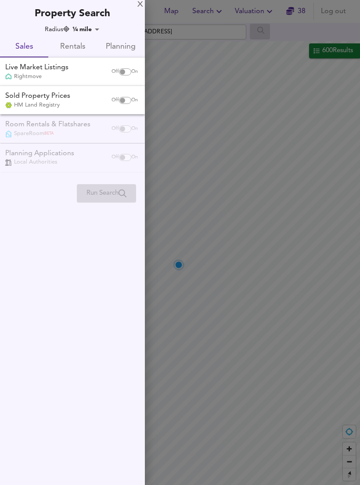
checkbox input "true"
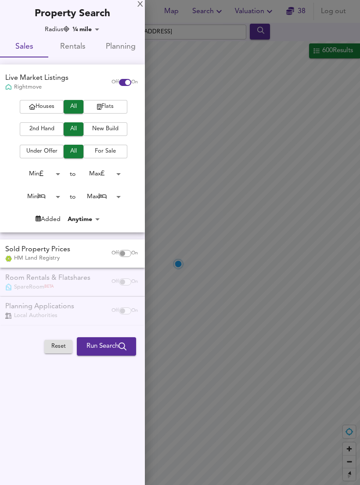
click at [37, 130] on span "2nd Hand" at bounding box center [41, 129] width 35 height 10
click at [38, 107] on span "Houses" at bounding box center [41, 107] width 35 height 10
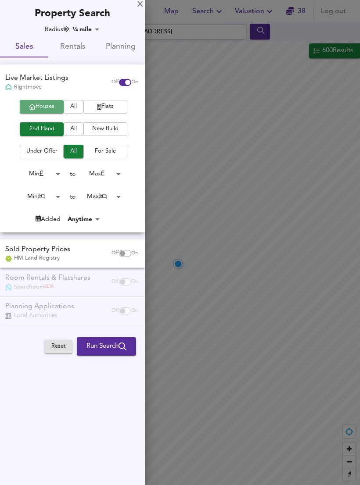
click at [41, 108] on span "Houses" at bounding box center [41, 107] width 35 height 10
click at [103, 146] on span "For Sale" at bounding box center [105, 151] width 35 height 10
click at [91, 345] on span "Run Search" at bounding box center [106, 346] width 40 height 11
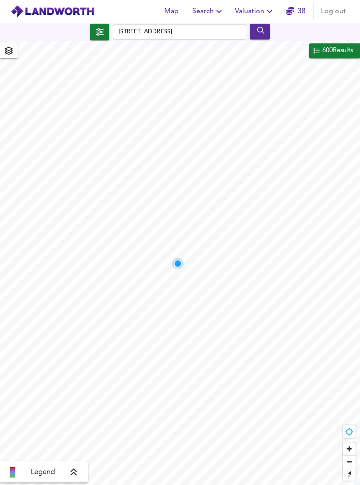
click at [267, 32] on div "submit" at bounding box center [260, 31] width 16 height 11
click at [326, 51] on div "600 Results" at bounding box center [337, 50] width 32 height 11
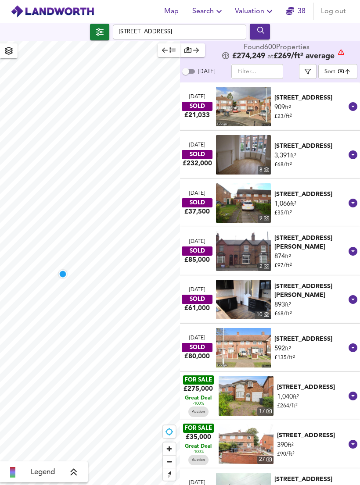
click at [261, 31] on icon "submit" at bounding box center [260, 30] width 7 height 7
click at [97, 32] on icon "button" at bounding box center [100, 31] width 8 height 7
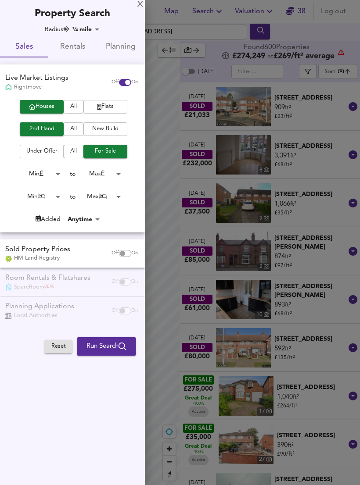
click at [107, 345] on span "Run Search" at bounding box center [106, 346] width 40 height 11
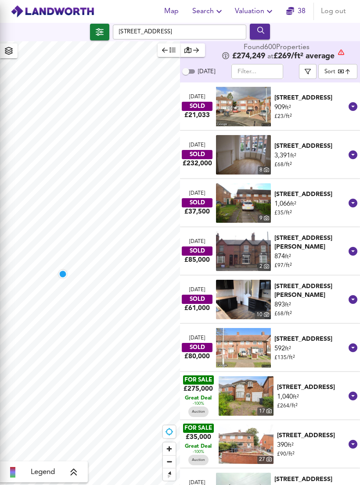
click at [107, 346] on div at bounding box center [180, 242] width 360 height 485
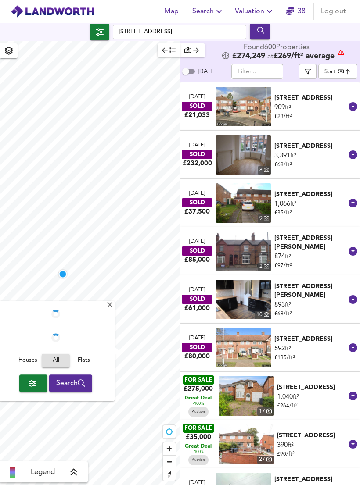
click at [269, 31] on button "submit" at bounding box center [259, 32] width 21 height 16
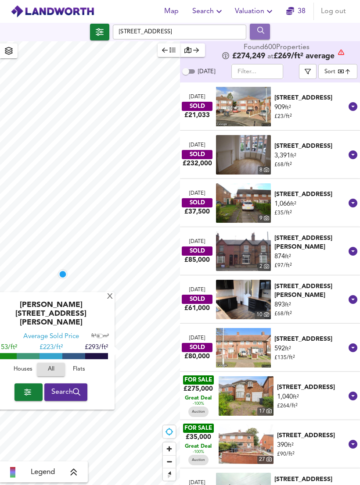
click at [260, 36] on div "submit" at bounding box center [260, 31] width 16 height 11
click at [344, 66] on body "Map Search Valuation 38 Log out Chipperfield Road, B36 8BL X Cole Hall Lane, B3…" at bounding box center [180, 242] width 360 height 485
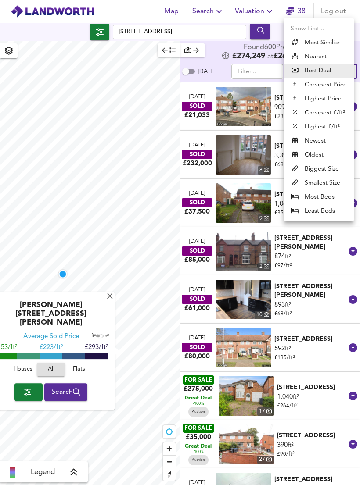
click at [306, 53] on li "Nearest" at bounding box center [318, 57] width 70 height 14
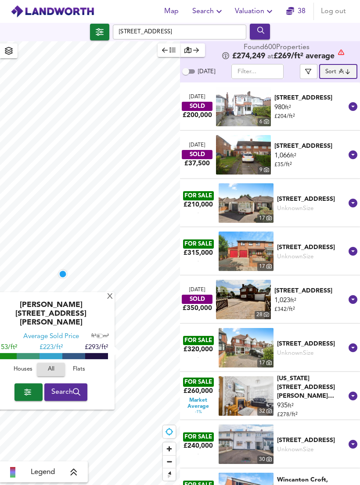
type input "distancetocenter"
click at [104, 38] on button "button" at bounding box center [99, 32] width 19 height 17
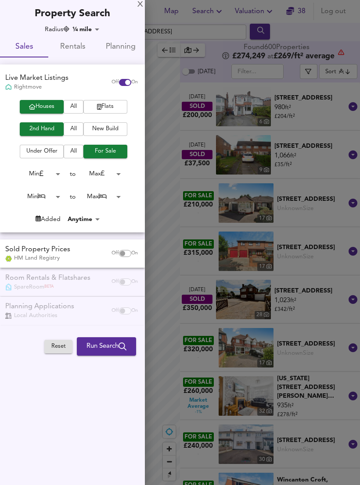
click at [100, 32] on body "Map Search Valuation 38 Log out Chipperfield Road, B36 8BL X Cole Hall Lane, B3…" at bounding box center [180, 242] width 360 height 485
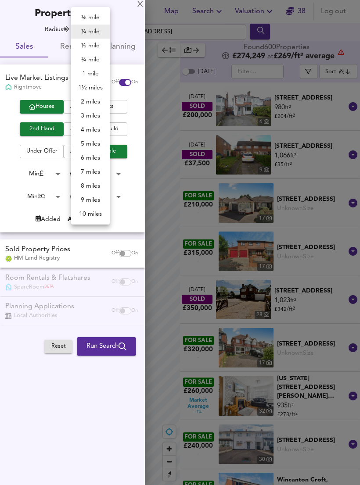
click at [56, 340] on div at bounding box center [180, 242] width 360 height 485
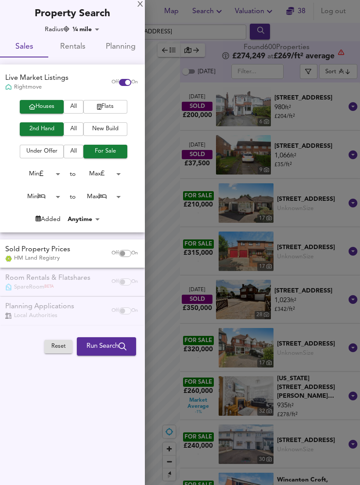
click at [53, 349] on button "Reset" at bounding box center [58, 347] width 28 height 14
click at [55, 351] on div "Reset Run Search Please enable at least one data source to run a search" at bounding box center [72, 346] width 145 height 25
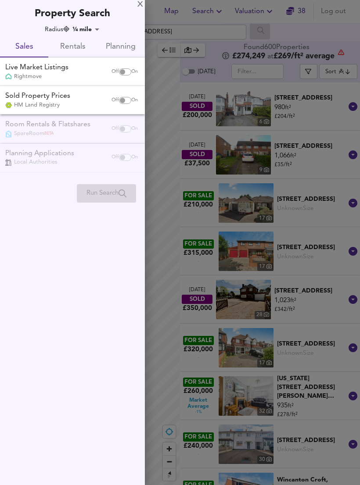
checkbox input "false"
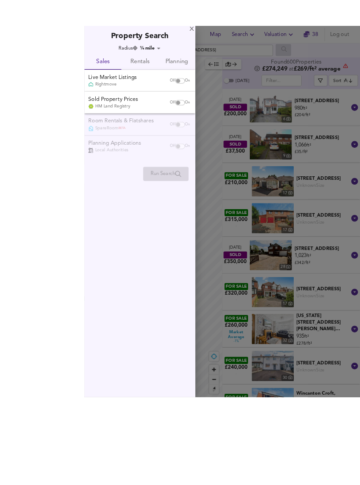
scroll to position [14, 0]
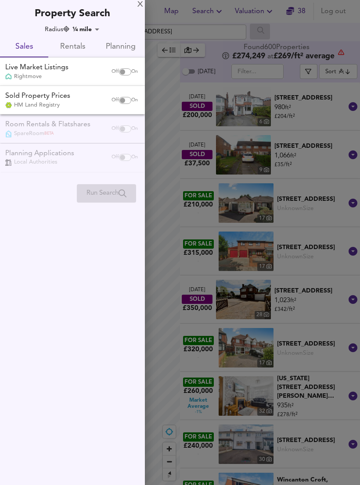
click at [90, 31] on body "Map Search Valuation 38 Log out Chipperfield Road, B36 8BL X Cole Hall Lane, B3…" at bounding box center [180, 242] width 360 height 485
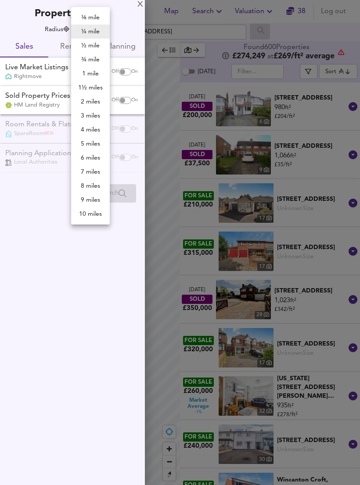
click at [85, 210] on li "10 miles" at bounding box center [90, 214] width 39 height 14
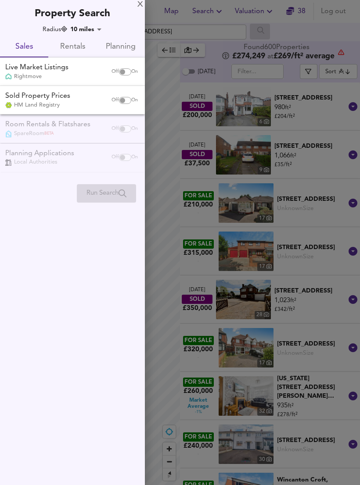
click at [89, 28] on body "Map Search Valuation 38 Log out Chipperfield Road, B36 8BL X Cole Hall Lane, B3…" at bounding box center [180, 242] width 360 height 485
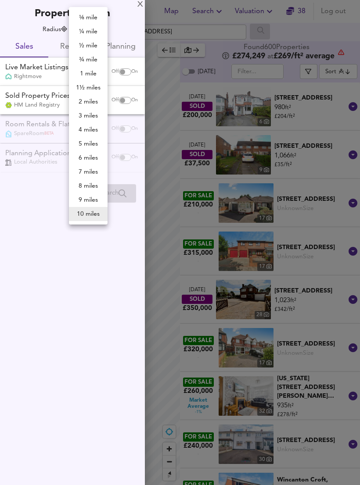
click at [85, 171] on li "7 miles" at bounding box center [88, 172] width 39 height 14
type input "11263"
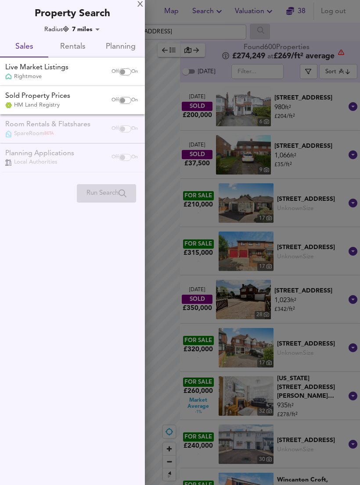
click at [83, 53] on button "Rentals" at bounding box center [72, 46] width 48 height 21
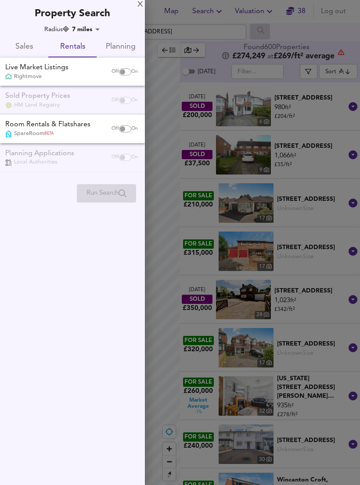
click at [28, 50] on span "Sales" at bounding box center [24, 47] width 38 height 14
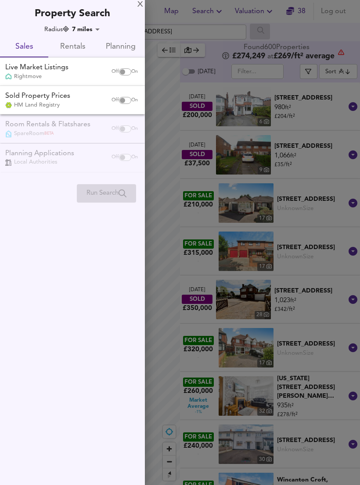
click at [121, 71] on input "checkbox" at bounding box center [122, 71] width 21 height 7
checkbox input "true"
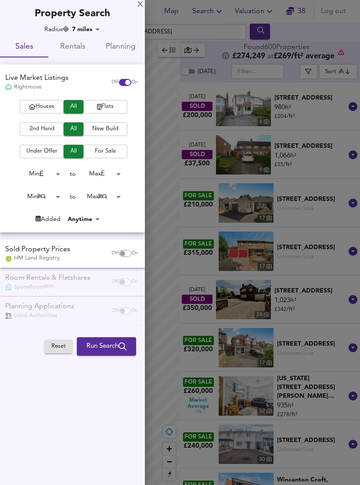
click at [41, 111] on button "Houses" at bounding box center [42, 107] width 44 height 14
click at [39, 132] on span "2nd Hand" at bounding box center [41, 129] width 35 height 10
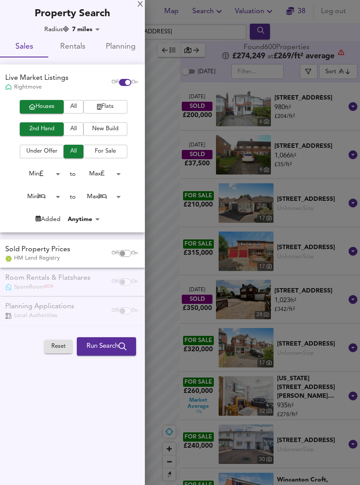
click at [108, 145] on button "For Sale" at bounding box center [105, 152] width 44 height 14
click at [84, 219] on body "Map Search Valuation 38 Log out Chipperfield Road, B36 8BL X Cole Hall Lane, B3…" at bounding box center [180, 242] width 360 height 485
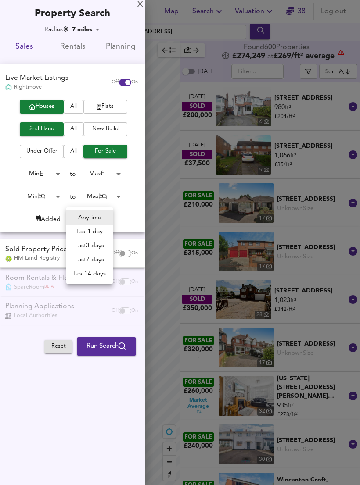
click at [80, 215] on li "Anytime" at bounding box center [89, 217] width 46 height 14
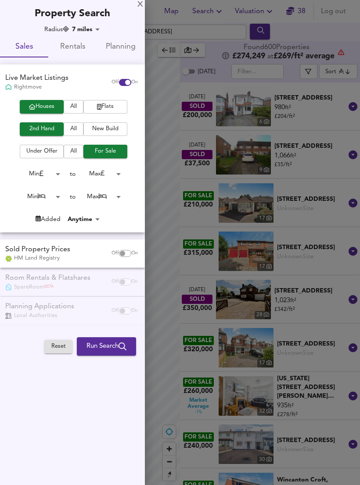
click at [105, 344] on span "Run Search" at bounding box center [106, 346] width 40 height 11
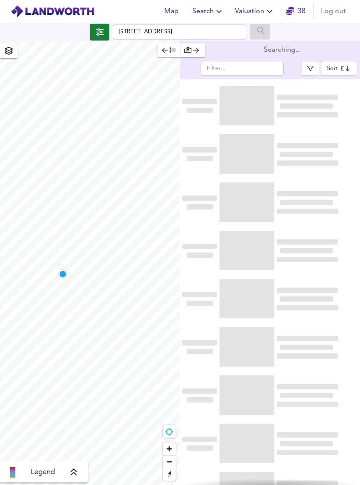
type input "bestdeal"
click at [98, 33] on icon "button" at bounding box center [100, 31] width 8 height 7
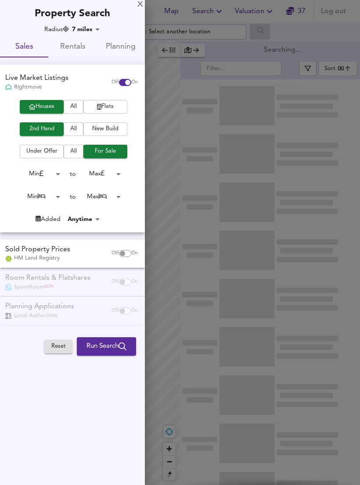
click at [72, 31] on body "Map Search Valuation 37 Log out NO DATA: Select another location Legend Searchi…" at bounding box center [180, 242] width 360 height 485
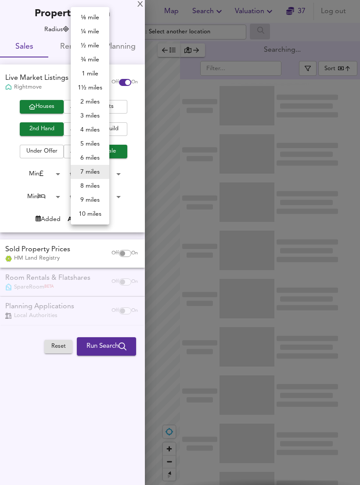
click at [82, 139] on li "5 miles" at bounding box center [90, 144] width 39 height 14
type input "8045"
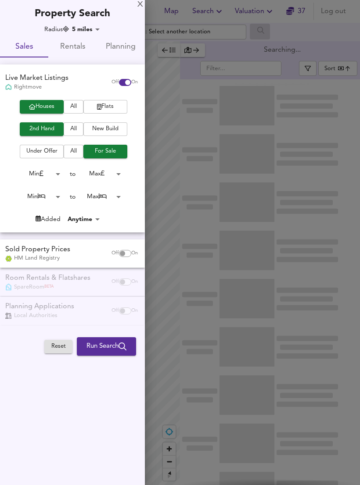
click at [96, 342] on span "Run Search" at bounding box center [106, 346] width 40 height 11
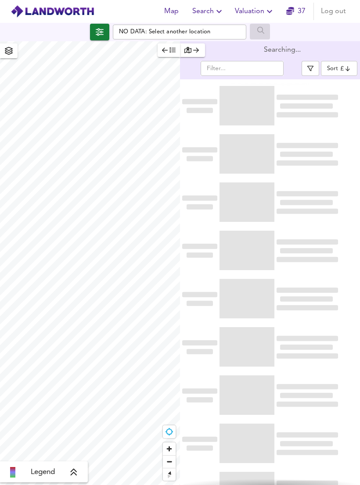
scroll to position [14, 0]
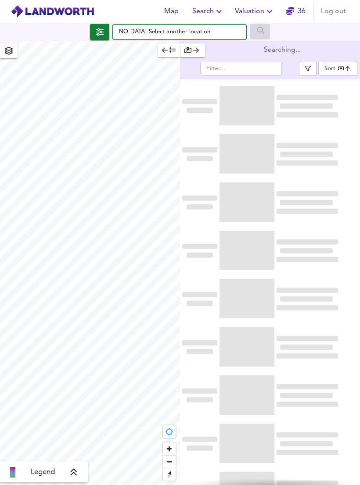
click at [156, 25] on input "NO DATA: Select another location" at bounding box center [179, 32] width 133 height 15
click at [162, 25] on input "NO DATA: Select another location" at bounding box center [179, 32] width 133 height 15
click at [178, 25] on input "NO DATA: Select another location" at bounding box center [179, 32] width 133 height 15
click at [211, 25] on input "NO DATA: Select another location" at bounding box center [179, 32] width 133 height 15
click at [210, 25] on input "NO DATA: Select another location" at bounding box center [179, 32] width 133 height 15
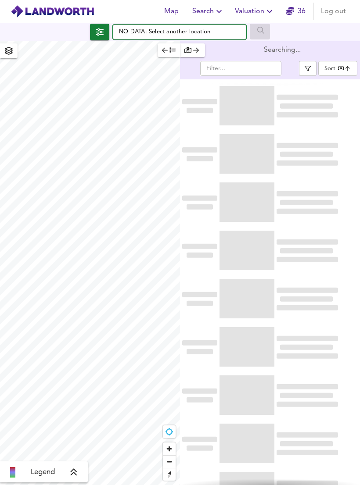
click at [211, 25] on input "NO DATA: Select another location" at bounding box center [179, 32] width 133 height 15
click at [209, 25] on input "NO DATA: Select another location" at bounding box center [179, 32] width 133 height 15
click at [207, 25] on input "NO DATA: Select another location" at bounding box center [179, 32] width 133 height 15
click at [192, 25] on input "NO DATA: Select another location" at bounding box center [179, 32] width 133 height 15
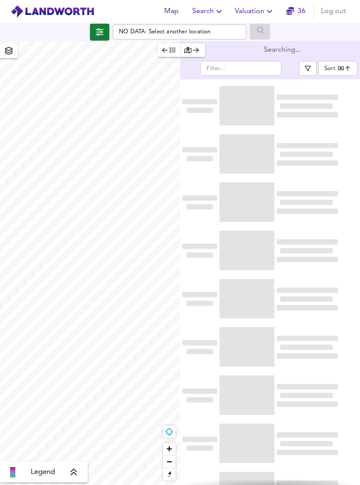
click at [103, 26] on span "button" at bounding box center [99, 32] width 15 height 12
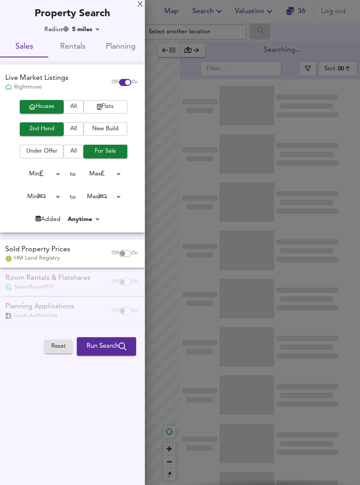
click at [184, 9] on div at bounding box center [180, 242] width 360 height 485
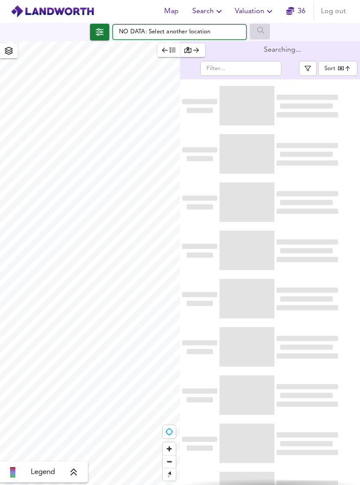
click at [197, 25] on input "NO DATA: Select another location" at bounding box center [179, 32] width 133 height 15
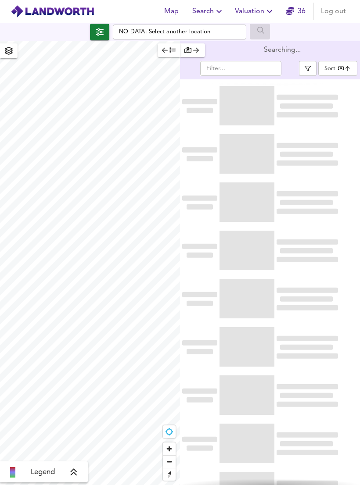
click at [344, 382] on div at bounding box center [270, 393] width 180 height 48
click at [102, 28] on icon "button" at bounding box center [100, 31] width 8 height 7
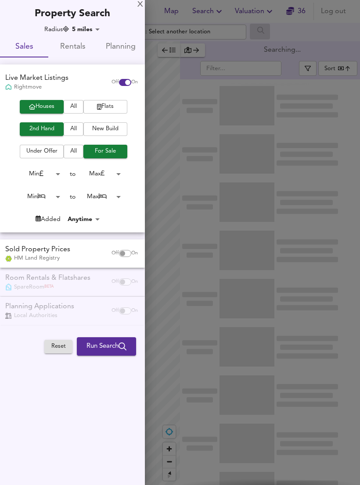
click at [97, 345] on span "Run Search" at bounding box center [106, 346] width 40 height 11
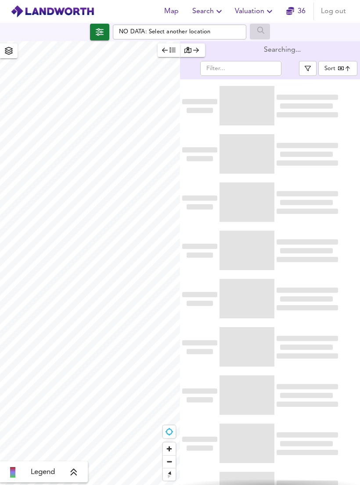
type input "bestdeal"
click at [98, 28] on icon "button" at bounding box center [100, 31] width 8 height 7
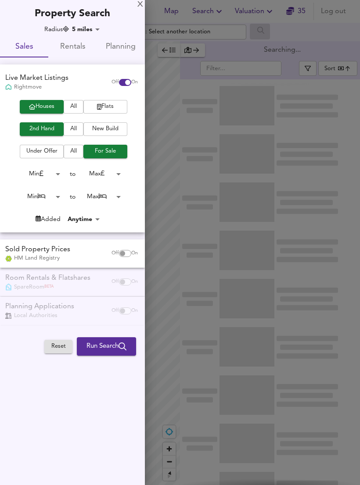
click at [142, 8] on div "X" at bounding box center [140, 5] width 6 height 6
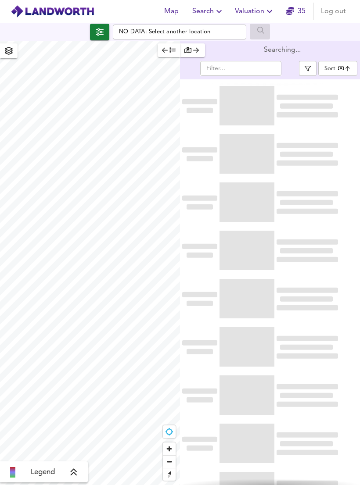
click at [197, 47] on icon "button" at bounding box center [196, 50] width 6 height 6
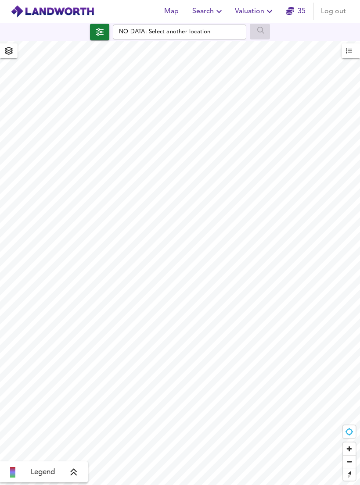
click at [100, 28] on icon "button" at bounding box center [100, 31] width 8 height 7
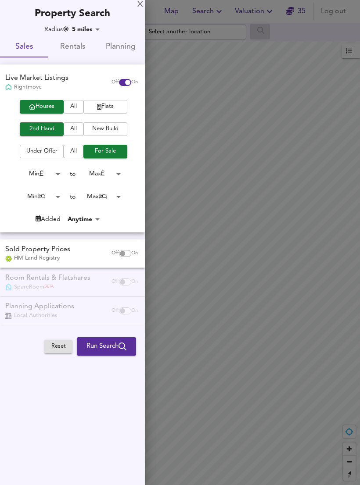
click at [50, 342] on span "Reset" at bounding box center [58, 347] width 19 height 10
type input "402"
checkbox input "false"
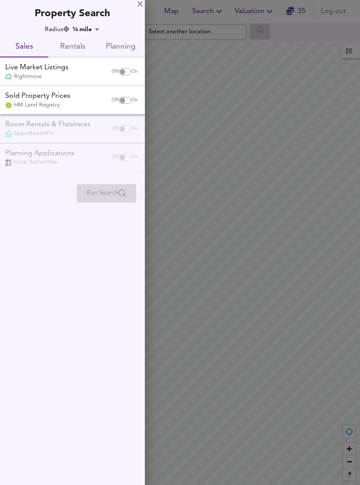
click at [136, 1] on div "Property Search" at bounding box center [72, 10] width 145 height 21
click at [145, 7] on div at bounding box center [180, 242] width 360 height 485
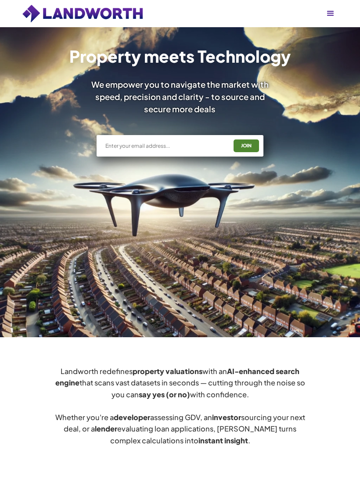
click at [325, 10] on div "menu" at bounding box center [330, 13] width 11 height 11
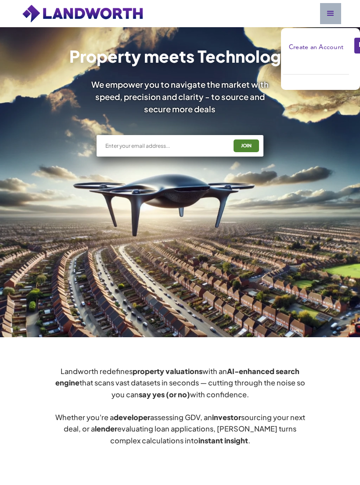
scroll to position [12, 0]
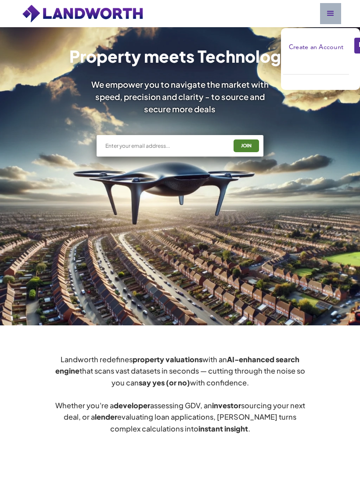
click at [354, 46] on link "Login" at bounding box center [367, 46] width 28 height 18
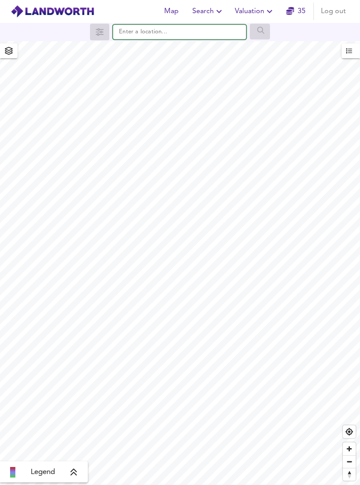
click at [178, 36] on input "text" at bounding box center [179, 32] width 133 height 15
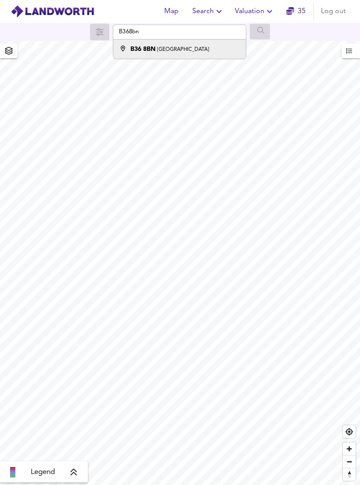
click at [149, 55] on li "[STREET_ADDRESS]" at bounding box center [179, 48] width 132 height 19
type input "[STREET_ADDRESS]"
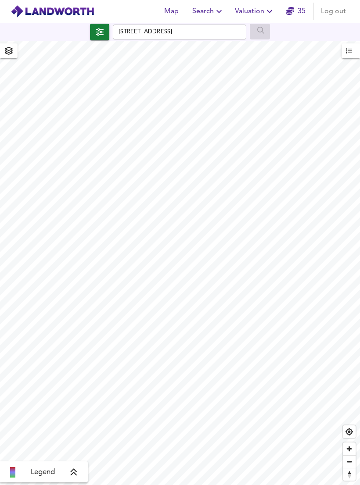
checkbox input "false"
checkbox input "true"
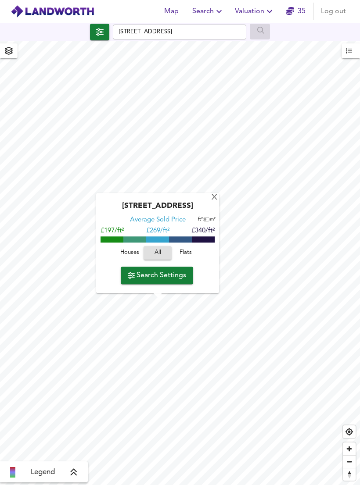
click at [144, 277] on span "Search Settings" at bounding box center [157, 275] width 58 height 12
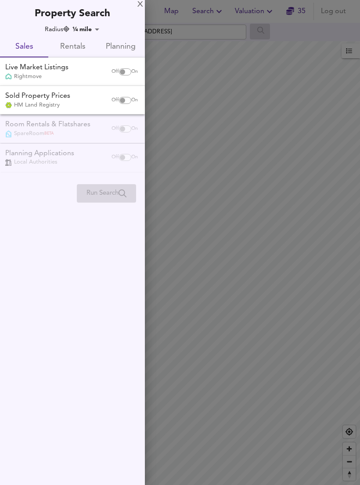
click at [120, 63] on div "Off On" at bounding box center [124, 72] width 37 height 18
checkbox input "true"
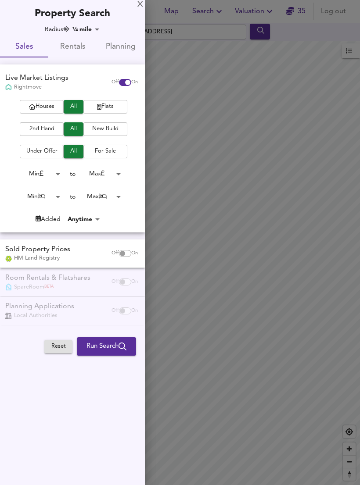
click at [38, 106] on span "Houses" at bounding box center [41, 107] width 35 height 10
click at [37, 134] on button "2nd Hand" at bounding box center [42, 129] width 44 height 14
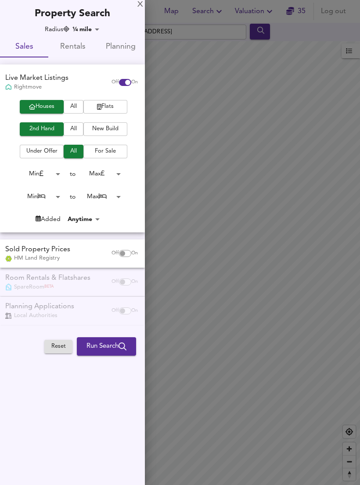
click at [110, 149] on span "For Sale" at bounding box center [105, 151] width 35 height 10
click at [81, 230] on div "Houses All Flats 2nd Hand All New Build Under Offer All For Sale Min 0 to Max 2…" at bounding box center [72, 166] width 145 height 132
click at [90, 341] on span "Run Search" at bounding box center [106, 346] width 40 height 11
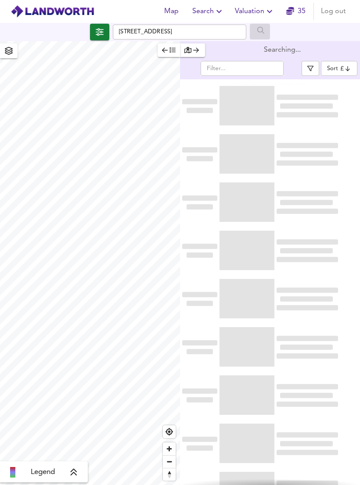
type input "bestdeal"
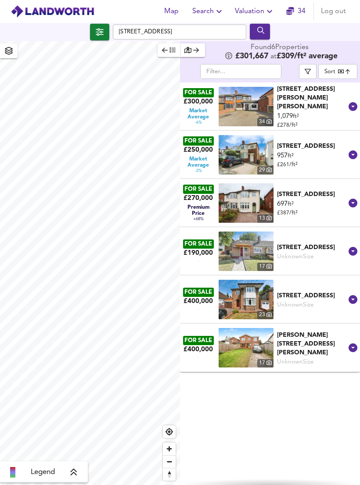
click at [107, 35] on button "button" at bounding box center [99, 32] width 19 height 17
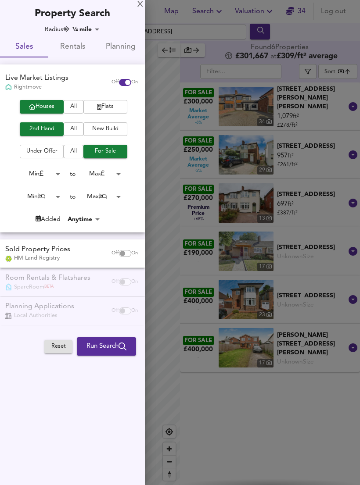
click at [80, 30] on body "Map Search Valuation 34 Log out Millington Road, Birmingham B36 8BN Legend Foun…" at bounding box center [180, 242] width 360 height 485
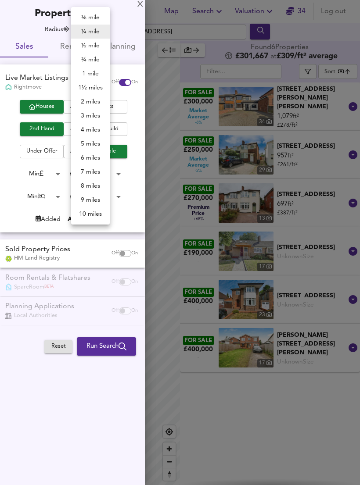
click at [79, 171] on li "7 miles" at bounding box center [90, 172] width 39 height 14
type input "11263"
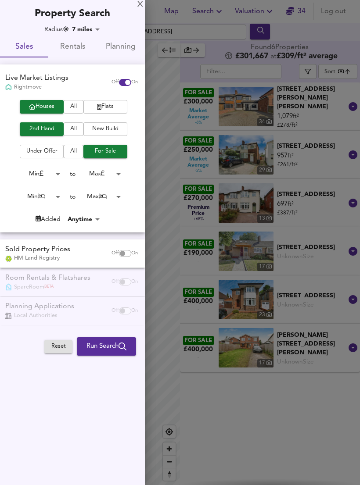
click at [89, 347] on span "Run Search" at bounding box center [106, 346] width 40 height 11
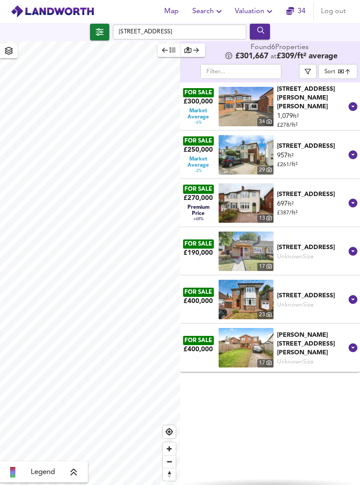
scroll to position [14, 0]
type input "bestdeal"
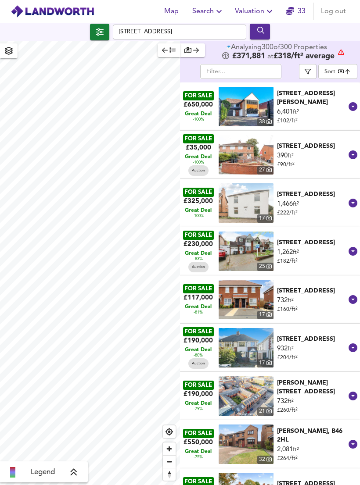
scroll to position [0, 0]
click at [101, 31] on icon "button" at bounding box center [100, 31] width 8 height 7
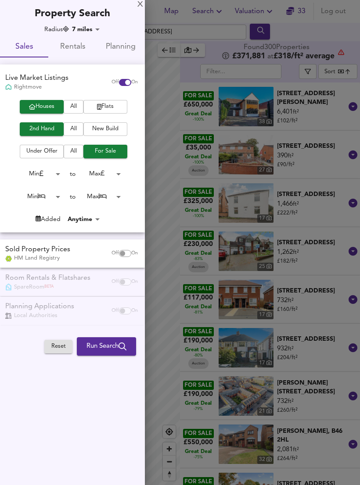
click at [30, 397] on div "X Property Search Radius 7 miles 11263 Sales Rentals Planning Live Market Listi…" at bounding box center [72, 242] width 145 height 485
click at [140, 8] on div "X" at bounding box center [140, 5] width 6 height 6
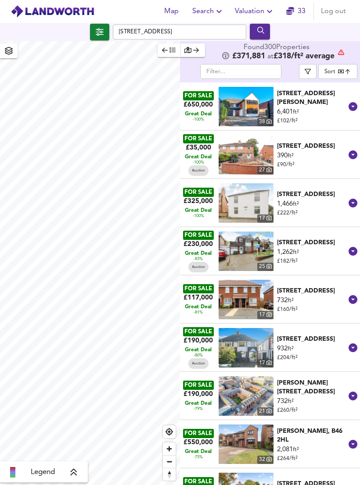
scroll to position [0, 0]
click at [354, 65] on body "Map Search Valuation 33 Log out Millington Road, Birmingham B36 8BN Legend Foun…" at bounding box center [180, 242] width 360 height 485
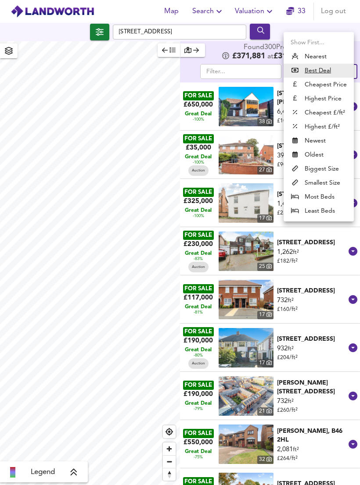
scroll to position [0, 0]
click at [272, 65] on div at bounding box center [180, 242] width 360 height 485
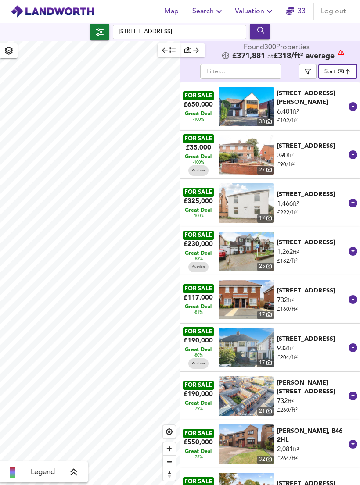
click at [305, 71] on icon "button" at bounding box center [307, 71] width 6 height 6
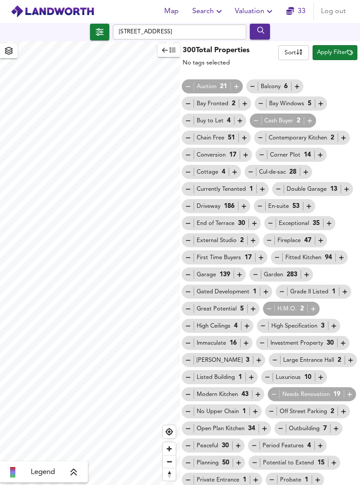
click at [190, 90] on icon "button" at bounding box center [187, 86] width 7 height 7
click at [322, 43] on div "Sort name ​ Apply Filter" at bounding box center [319, 56] width 82 height 26
click at [335, 58] on button "Apply Filter" at bounding box center [334, 52] width 45 height 15
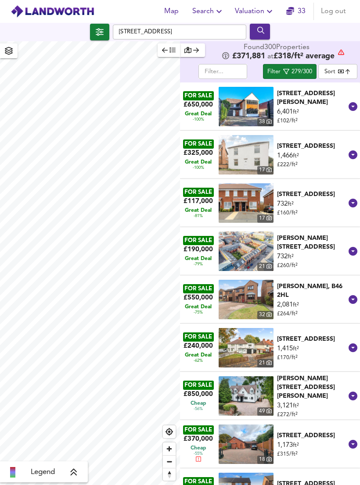
click at [341, 69] on body "Map Search Valuation 33 Log out Millington Road, Birmingham B36 8BN Legend Foun…" at bounding box center [180, 242] width 360 height 485
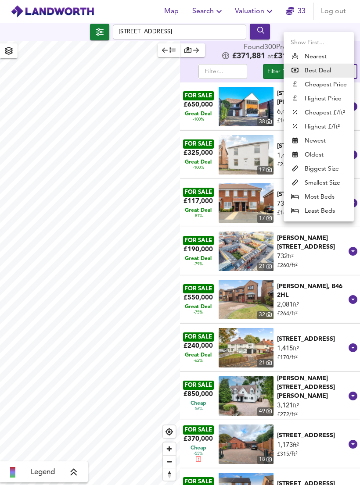
click at [315, 114] on li "Cheapest £/ft²" at bounding box center [318, 113] width 70 height 14
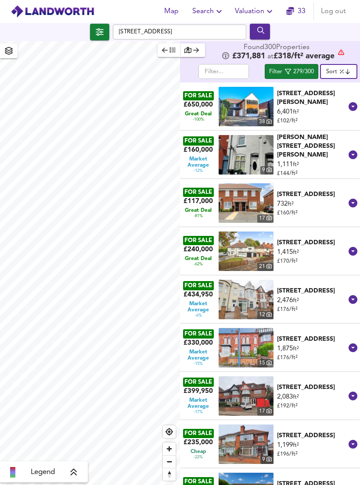
click at [348, 71] on body "Map Search Valuation 33 Log out Millington Road, Birmingham B36 8BN Legend Foun…" at bounding box center [180, 242] width 360 height 485
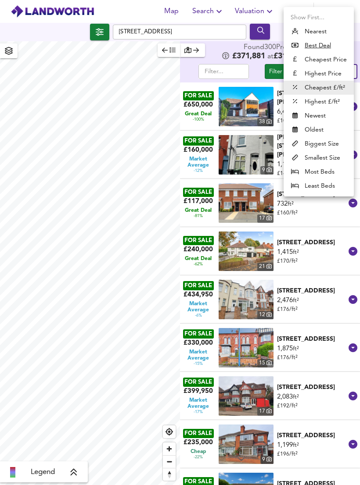
click at [327, 49] on u "Best Deal" at bounding box center [317, 45] width 26 height 9
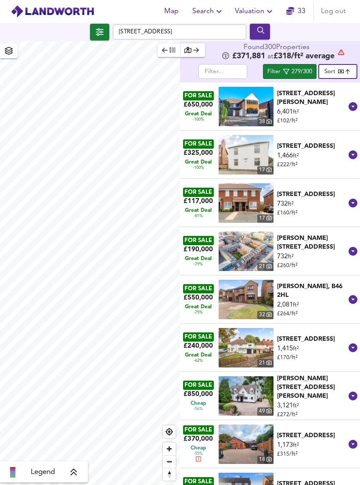
click at [346, 150] on div "Vicarage Road, Birmingham, B14 7NE" at bounding box center [312, 146] width 71 height 9
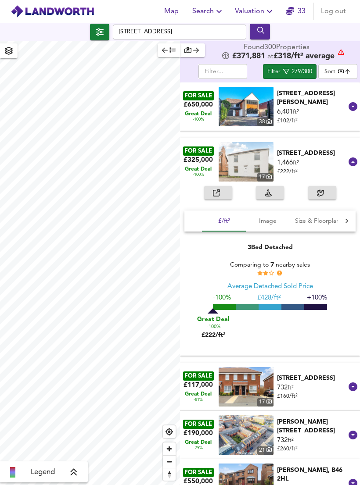
click at [316, 149] on div "Vicarage Road, Birmingham, B14 7NE" at bounding box center [312, 153] width 71 height 9
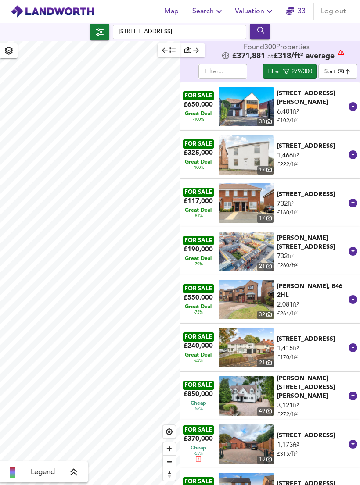
click at [296, 145] on div "Vicarage Road, Birmingham, B14 7NE" at bounding box center [312, 146] width 71 height 9
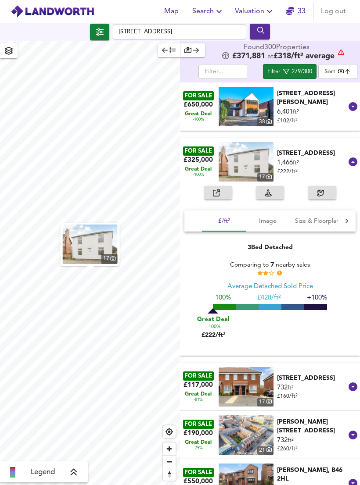
click at [95, 249] on img "button" at bounding box center [90, 243] width 55 height 39
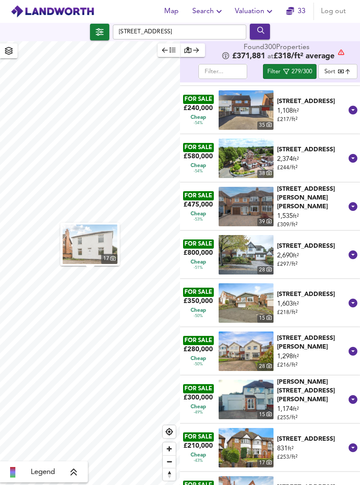
scroll to position [566, 0]
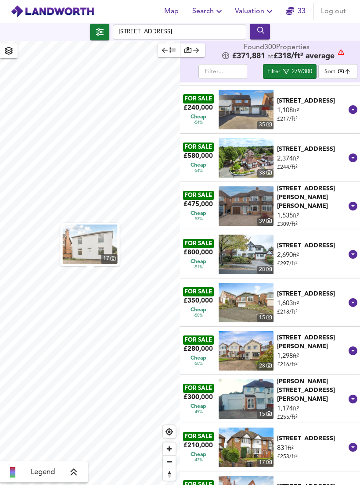
click at [331, 71] on body "Map Search Valuation 33 Log out Millington Road, Birmingham B36 8BN 17 Legend F…" at bounding box center [180, 242] width 360 height 485
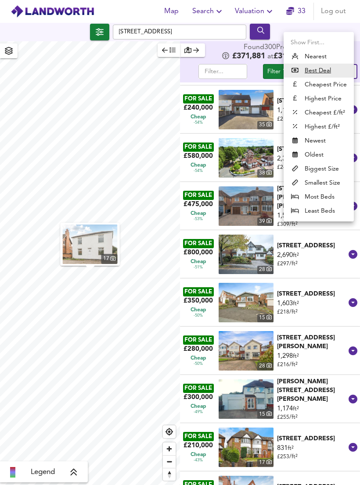
click at [313, 110] on li "Cheapest £/ft²" at bounding box center [318, 113] width 70 height 14
type input "lowppsf"
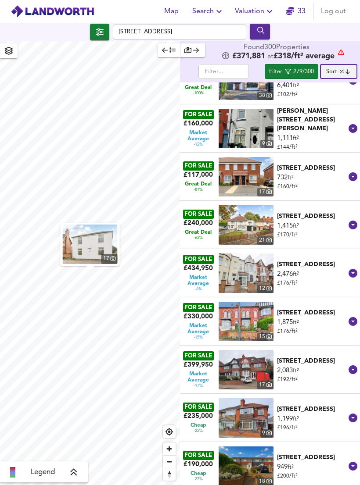
scroll to position [28, 0]
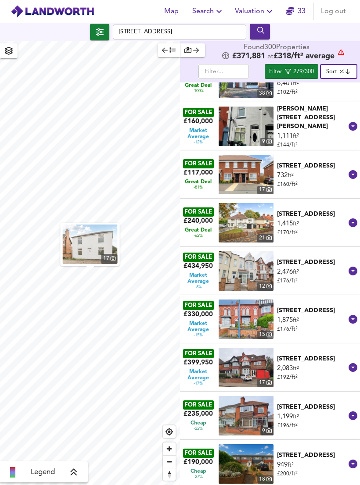
click at [317, 210] on div "Bromwall Road, Birmingham, West Midlands, B13 0LQ" at bounding box center [312, 214] width 71 height 9
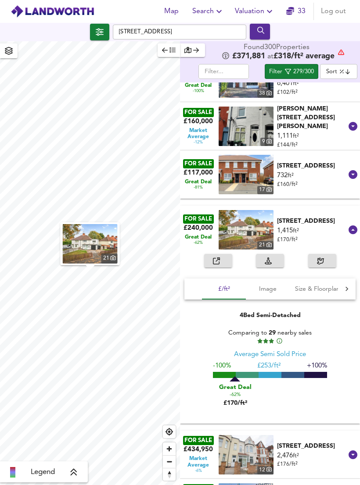
click at [85, 246] on img "button" at bounding box center [90, 243] width 55 height 39
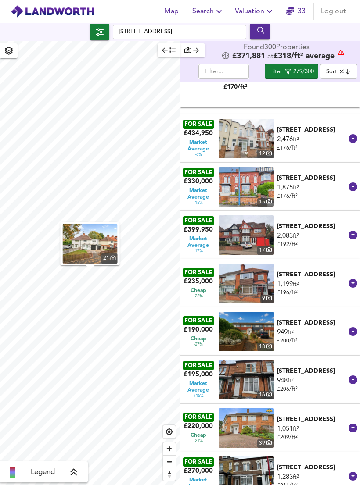
scroll to position [345, 0]
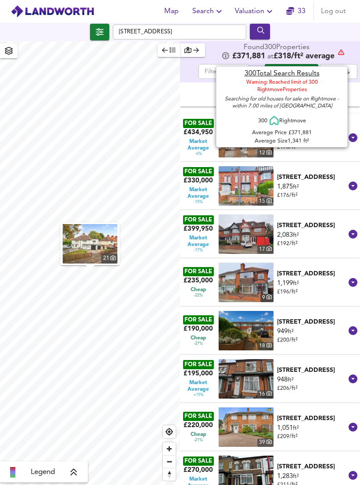
click at [330, 20] on button "Log out" at bounding box center [333, 12] width 32 height 18
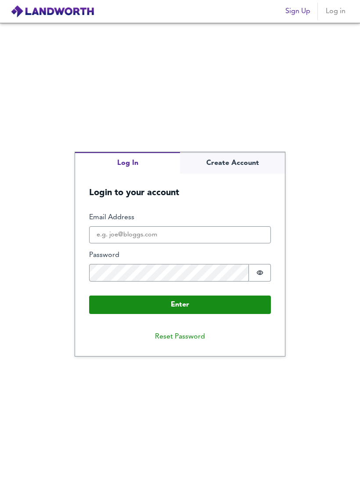
click at [334, 13] on span "Log in" at bounding box center [334, 11] width 21 height 12
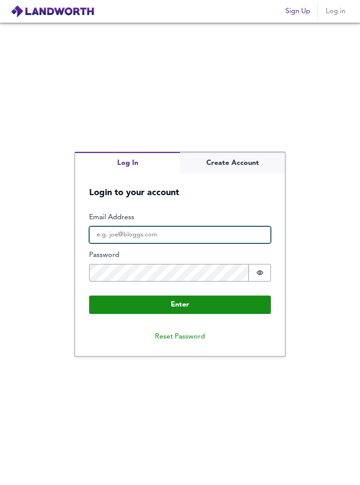
click at [114, 244] on input "Email Address" at bounding box center [180, 235] width 182 height 18
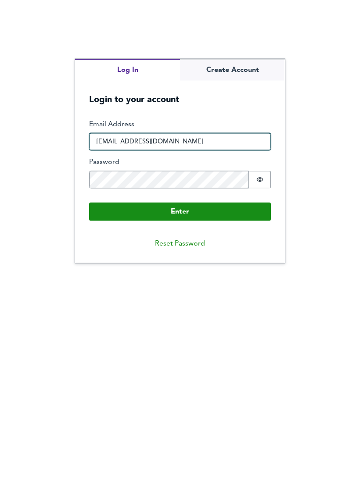
type input "esa2023@outlook.com"
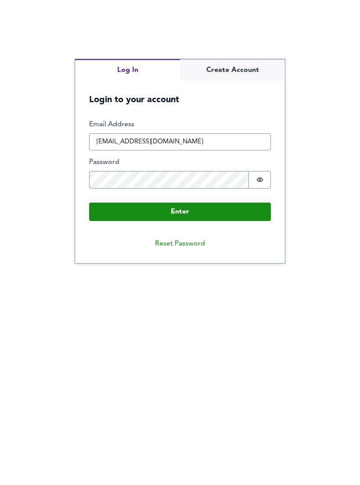
click at [126, 296] on button "Enter" at bounding box center [180, 305] width 182 height 18
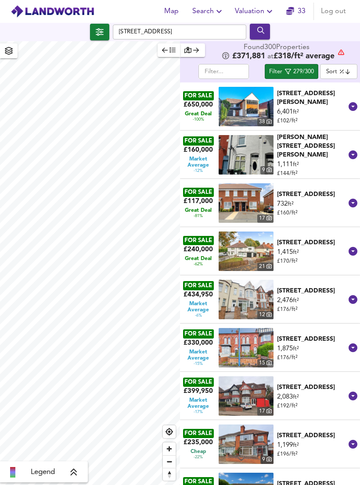
checkbox input "false"
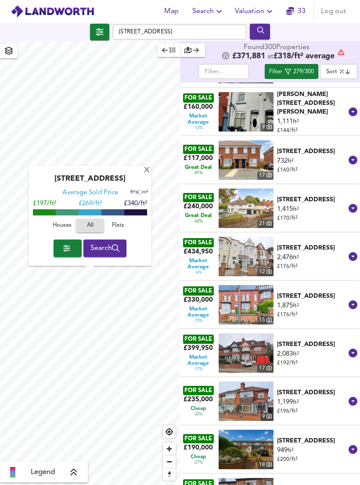
scroll to position [82, 0]
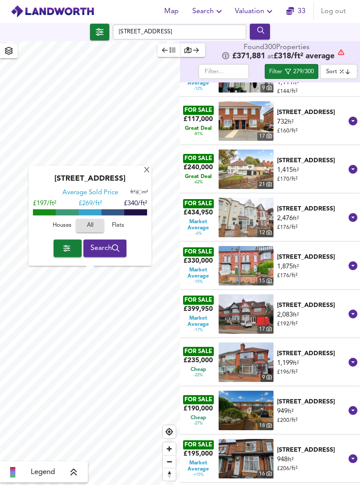
click at [290, 349] on div "Bordesley Green East, Stechford, Birmingham, B33 8PN" at bounding box center [312, 353] width 71 height 9
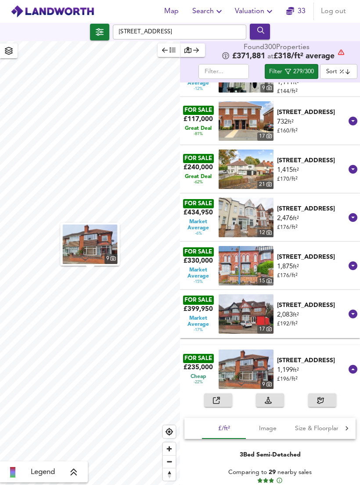
click at [90, 233] on img "button" at bounding box center [90, 243] width 55 height 39
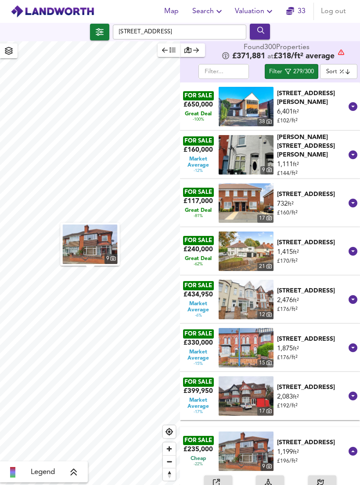
scroll to position [0, 0]
click at [333, 56] on body "Map Search Valuation 33 Log out Millington Road, Birmingham B36 8BN 9 Legend Fo…" at bounding box center [180, 242] width 360 height 485
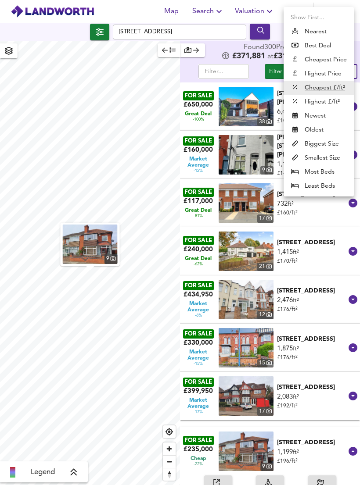
click at [304, 90] on u "Cheapest £/ft²" at bounding box center [324, 87] width 40 height 9
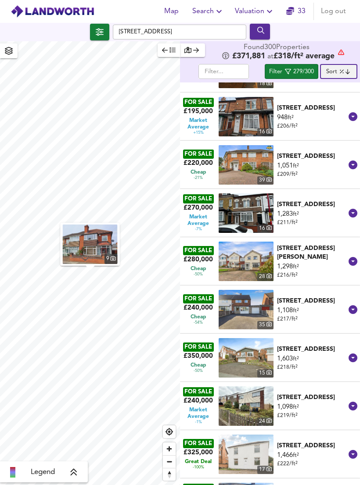
scroll to position [607, 0]
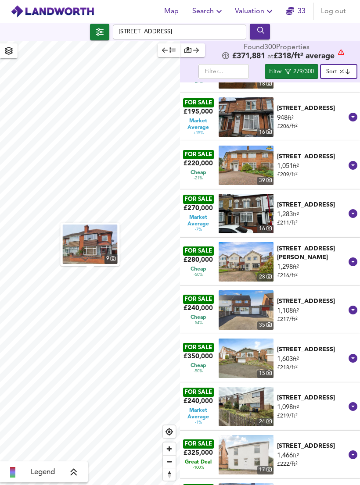
click at [286, 152] on div "Cat Lane, Shard End, B34 6PU" at bounding box center [312, 156] width 71 height 9
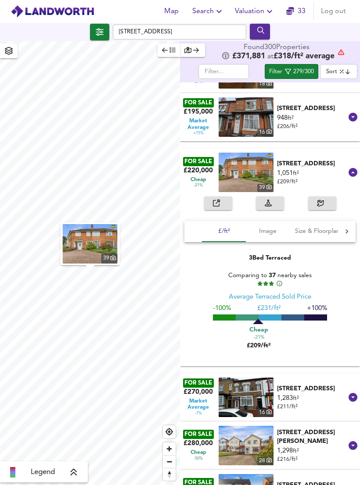
click at [91, 224] on img "button" at bounding box center [90, 243] width 55 height 39
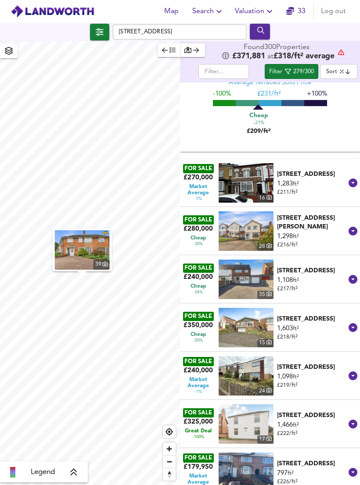
scroll to position [807, 0]
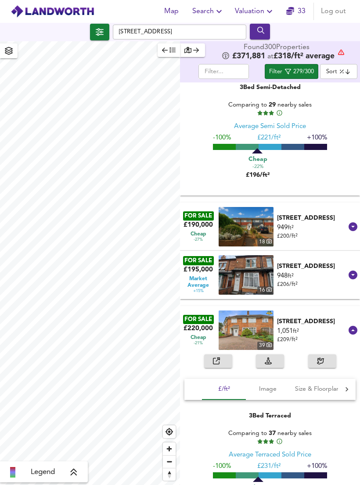
click at [95, 26] on span "button" at bounding box center [99, 32] width 15 height 12
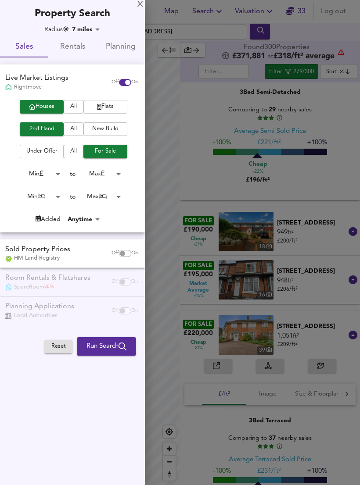
click at [95, 18] on div "Property Search" at bounding box center [72, 10] width 145 height 21
click at [101, 178] on body "Map Search Valuation 33 Log out Millington Road, Birmingham B36 8BN 39 Legend F…" at bounding box center [180, 242] width 360 height 485
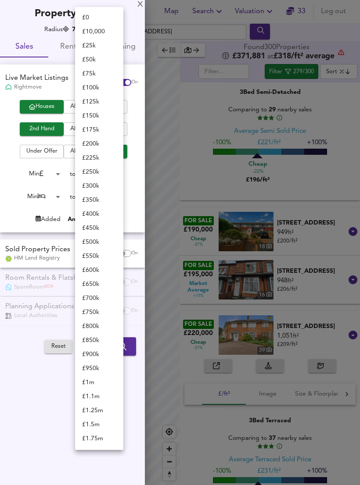
scroll to position [167, 0]
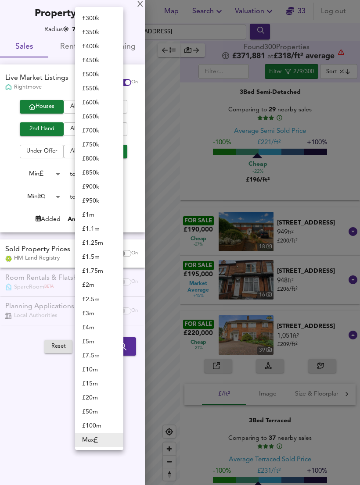
click at [46, 196] on div at bounding box center [180, 242] width 360 height 485
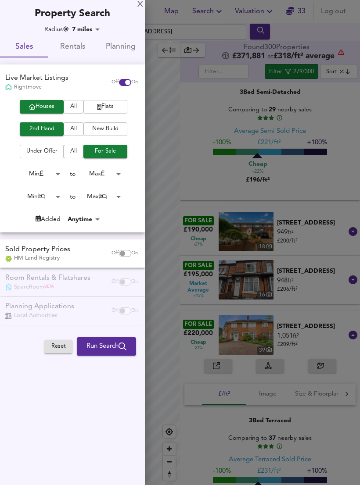
click at [52, 200] on body "Map Search Valuation 33 Log out Millington Road, Birmingham B36 8BN 39 Legend F…" at bounding box center [180, 242] width 360 height 485
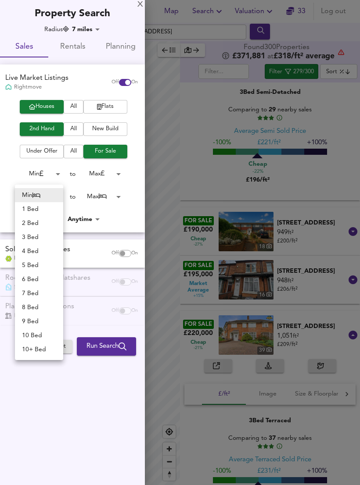
click at [32, 229] on li "2 Bed" at bounding box center [39, 223] width 48 height 14
type input "2"
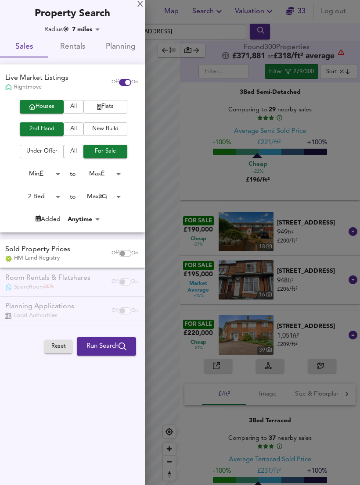
click at [102, 199] on body "Map Search Valuation 33 Log out Millington Road, Birmingham B36 8BN 39 Legend F…" at bounding box center [180, 242] width 360 height 485
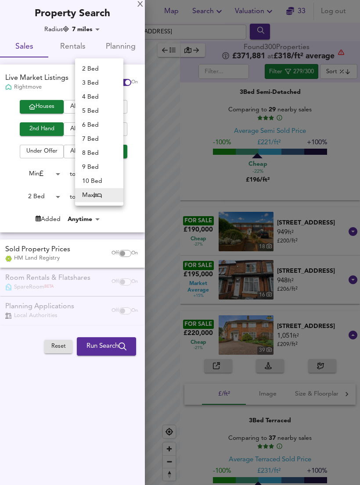
click at [82, 82] on li "3 Bed" at bounding box center [99, 83] width 48 height 14
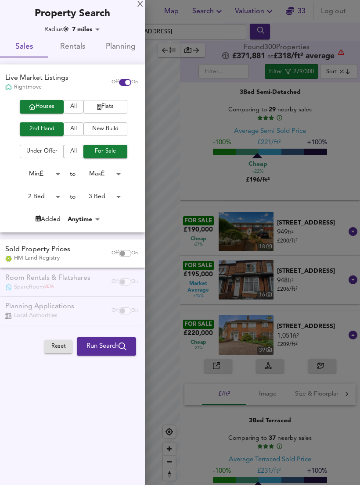
click at [90, 200] on body "Map Search Valuation 33 Log out Millington Road, Birmingham B36 8BN 39 Legend F…" at bounding box center [180, 242] width 360 height 485
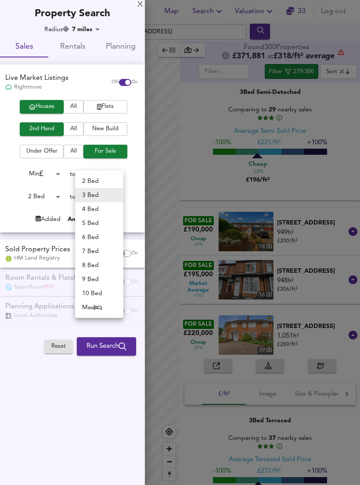
click at [88, 179] on li "2 Bed" at bounding box center [99, 181] width 48 height 14
type input "2"
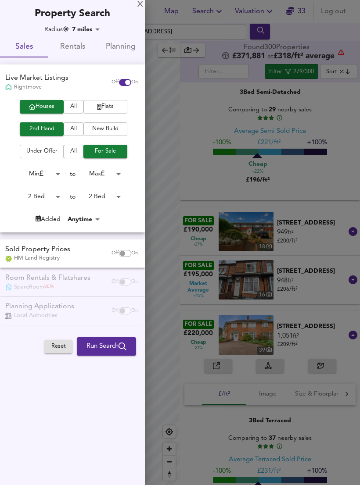
click at [87, 341] on span "Run Search" at bounding box center [106, 346] width 40 height 11
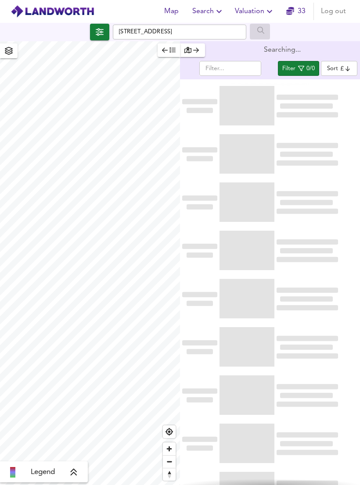
type input "bestdeal"
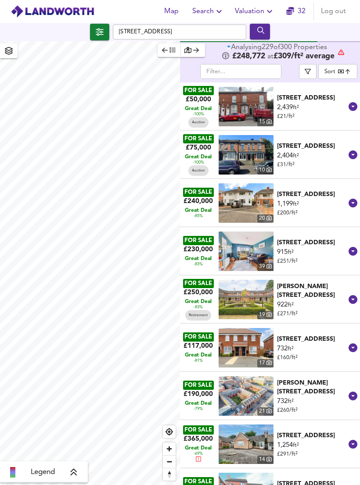
click at [340, 64] on body "Map Search Valuation 32 Log out Millington Road, Birmingham B36 8BN Legend Anal…" at bounding box center [180, 242] width 360 height 485
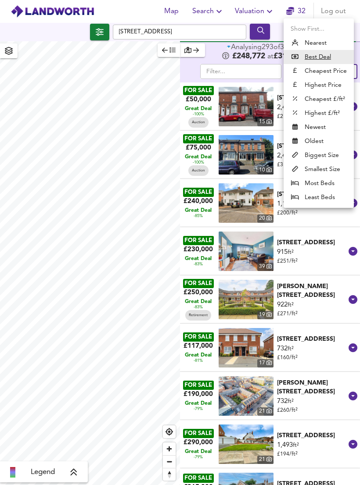
click at [325, 57] on u "Best Deal" at bounding box center [317, 57] width 26 height 9
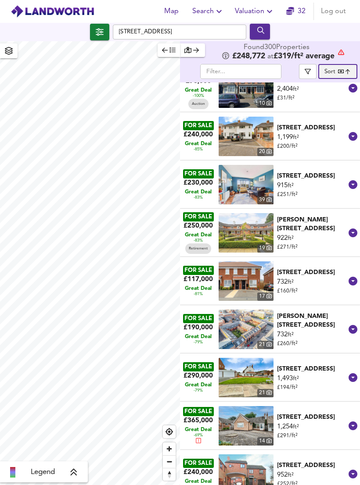
scroll to position [68, 0]
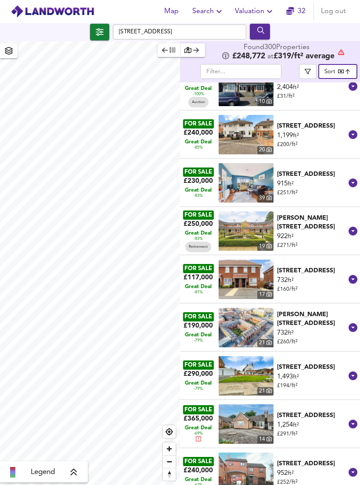
click at [223, 372] on img at bounding box center [245, 375] width 55 height 39
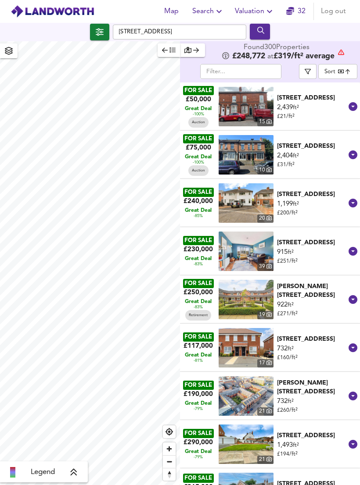
scroll to position [0, 0]
click at [303, 71] on button "button" at bounding box center [308, 71] width 18 height 15
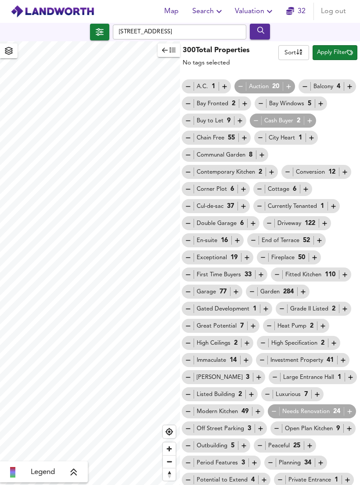
click at [93, 37] on span "button" at bounding box center [99, 32] width 15 height 12
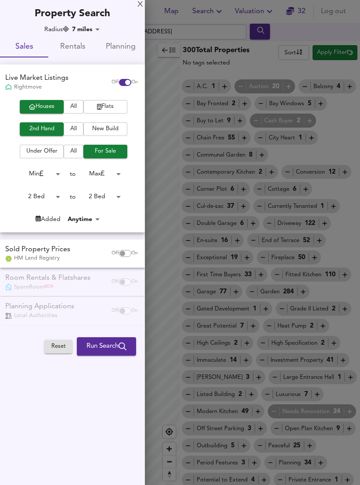
click at [108, 350] on button "Run Search" at bounding box center [106, 346] width 59 height 18
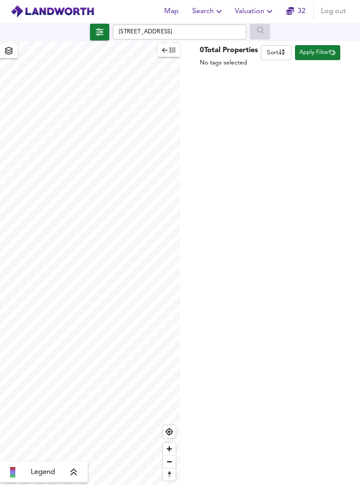
click at [321, 58] on button "Apply Filter" at bounding box center [317, 52] width 45 height 15
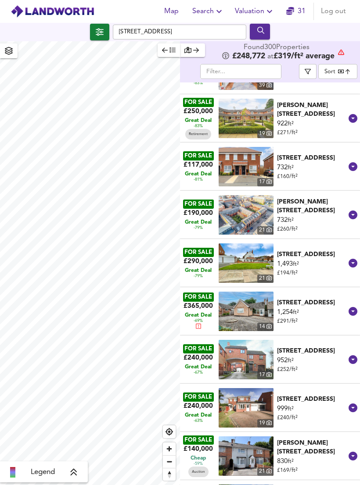
scroll to position [208, 0]
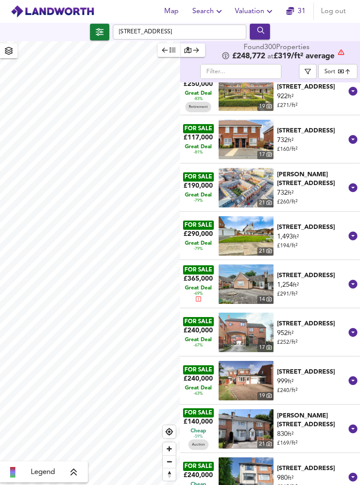
click at [280, 367] on div "Tackford Close, Castle Bromwich, B36 9TA" at bounding box center [312, 371] width 71 height 9
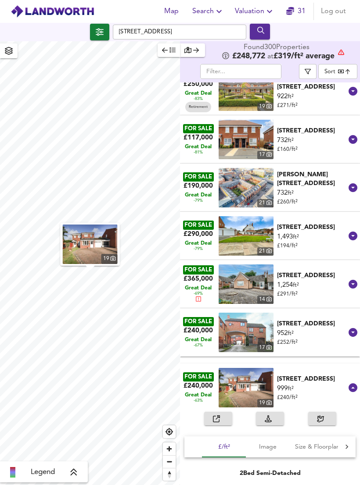
click at [83, 228] on img "button" at bounding box center [90, 243] width 55 height 39
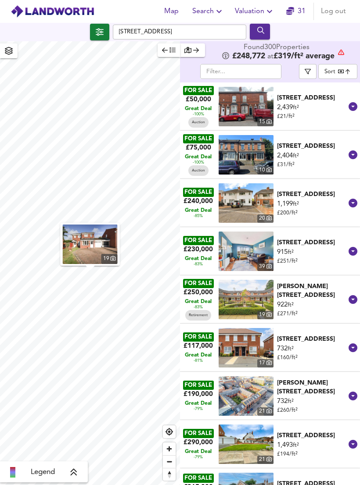
scroll to position [0, 0]
click at [98, 28] on icon "button" at bounding box center [100, 31] width 8 height 7
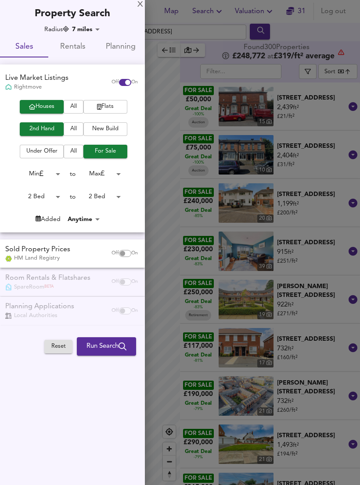
click at [42, 195] on body "Map Search Valuation 31 Log out Millington Road, Birmingham B36 8BN 19 Legend F…" at bounding box center [180, 242] width 360 height 485
click at [28, 170] on li "Min" at bounding box center [39, 167] width 48 height 14
type input "0"
click at [99, 199] on body "Map Search Valuation 31 Log out Millington Road, Birmingham B36 8BN 19 Legend F…" at bounding box center [180, 242] width 360 height 485
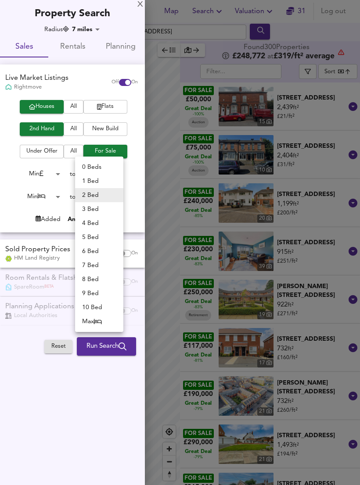
click at [84, 211] on li "3 Bed" at bounding box center [99, 209] width 48 height 14
type input "3"
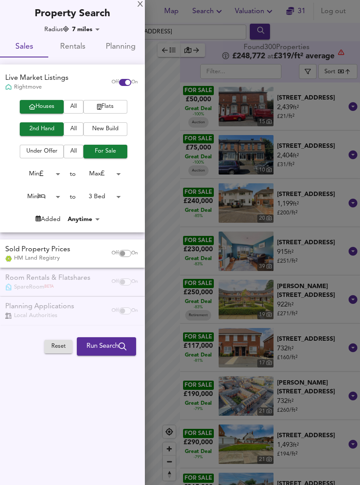
click at [91, 347] on span "Run Search" at bounding box center [106, 346] width 40 height 11
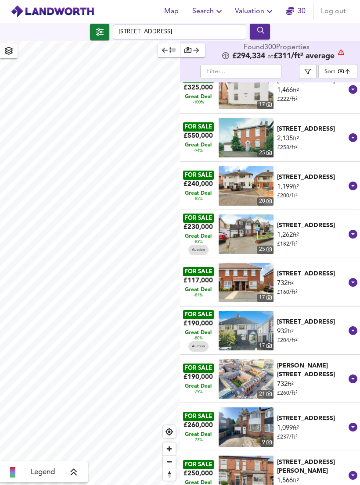
scroll to position [174, 0]
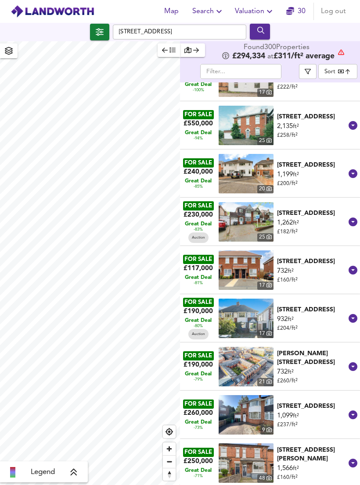
click at [314, 209] on div "Berkswell Road, Birmingham, B24 9EE" at bounding box center [312, 213] width 71 height 9
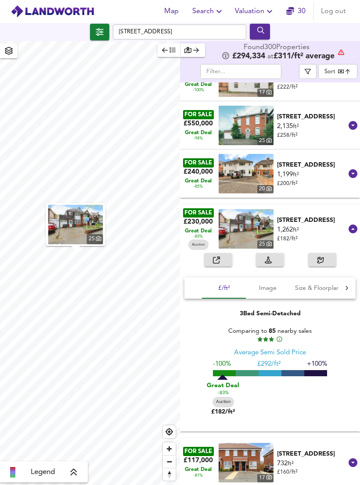
click at [311, 216] on div "Berkswell Road, Birmingham, B24 9EE" at bounding box center [312, 220] width 71 height 9
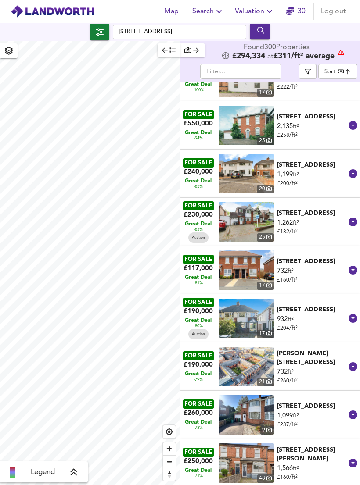
click at [316, 209] on div "Berkswell Road, Birmingham, B24 9EE" at bounding box center [312, 213] width 71 height 9
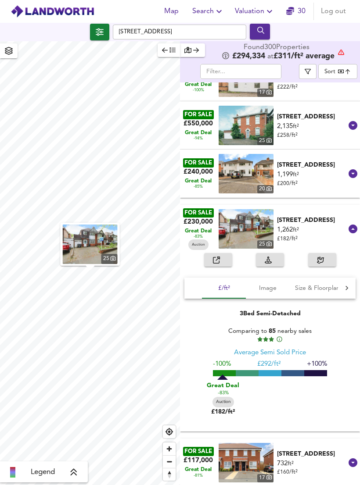
click at [316, 216] on div "Berkswell Road, Birmingham, B24 9EE" at bounding box center [312, 220] width 71 height 9
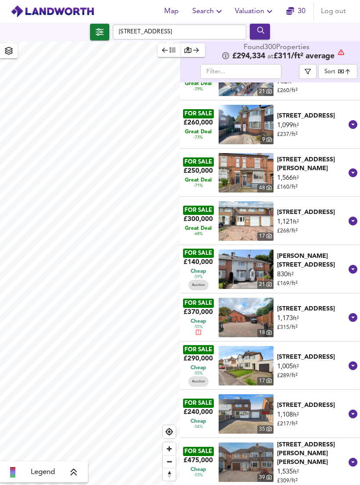
scroll to position [556, 0]
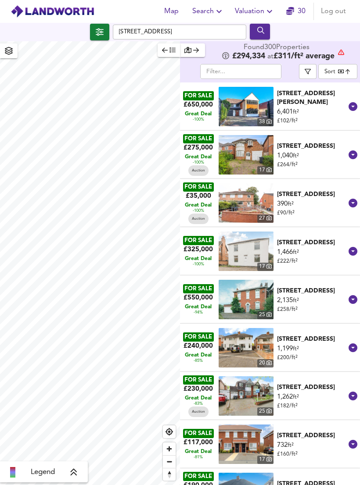
click at [330, 56] on body "Map Search Valuation 30 Log out Millington Road, Birmingham B36 8BN Legend Foun…" at bounding box center [180, 242] width 360 height 485
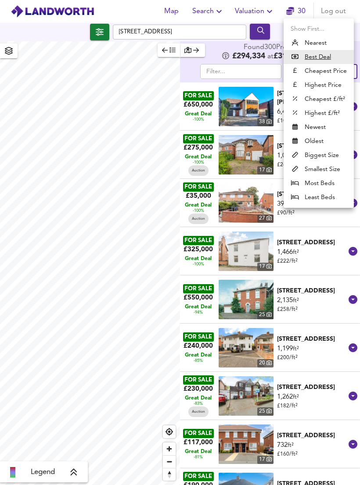
scroll to position [0, 0]
click at [322, 113] on li "Highest £/ft²" at bounding box center [318, 113] width 70 height 14
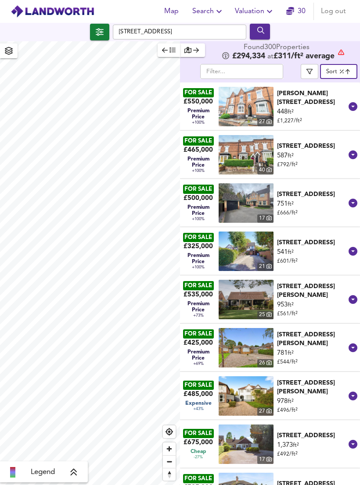
click at [335, 59] on body "Map Search Valuation 30 Log out Millington Road, Birmingham B36 8BN Legend Foun…" at bounding box center [180, 242] width 360 height 485
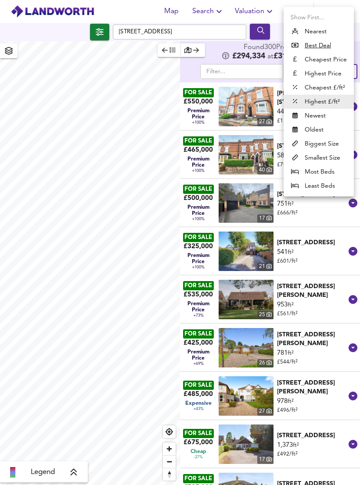
click at [311, 95] on li "Highest £/ft²" at bounding box center [318, 102] width 70 height 14
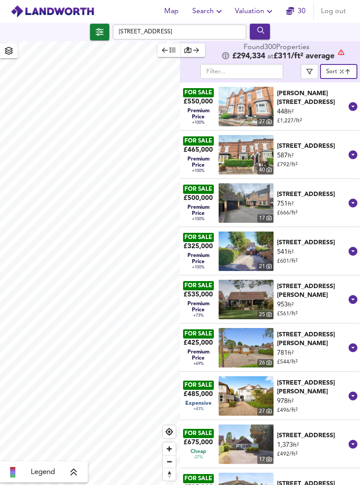
click at [331, 57] on body "Map Search Valuation 30 Log out Millington Road, Birmingham B36 8BN Legend Foun…" at bounding box center [180, 242] width 360 height 485
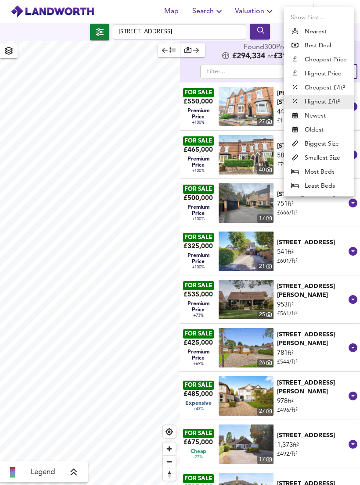
click at [312, 91] on li "Cheapest £/ft²" at bounding box center [318, 88] width 70 height 14
type input "lowppsf"
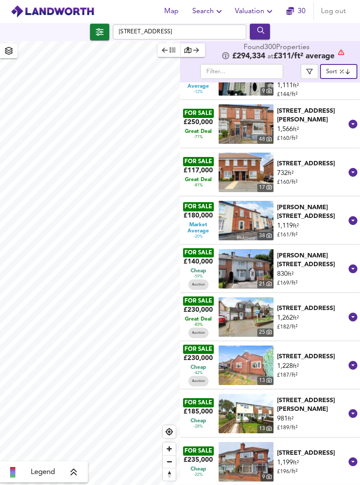
click at [167, 51] on span "button" at bounding box center [169, 50] width 14 height 10
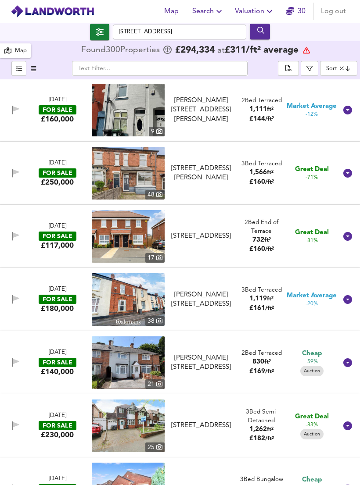
click at [337, 68] on body "Map Search Valuation 30 Log out Millington Road, Birmingham B36 8BN 300 Results…" at bounding box center [180, 242] width 360 height 485
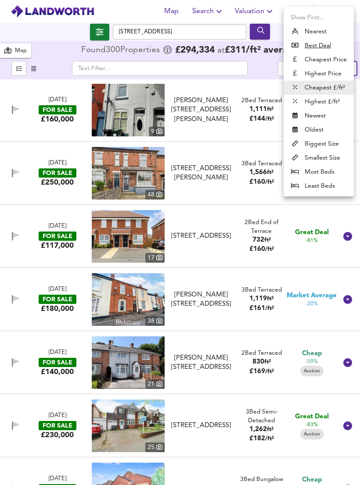
click at [96, 30] on div at bounding box center [180, 242] width 360 height 485
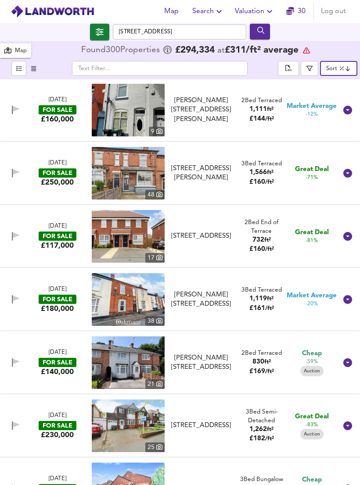
click at [100, 34] on icon "button" at bounding box center [100, 31] width 8 height 7
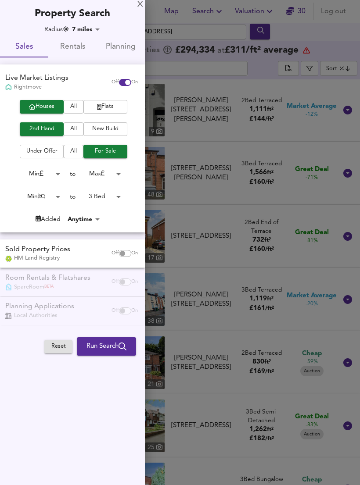
click at [89, 26] on body "Map Search Valuation 30 Log out Millington Road, Birmingham B36 8BN 300 Results…" at bounding box center [180, 242] width 360 height 485
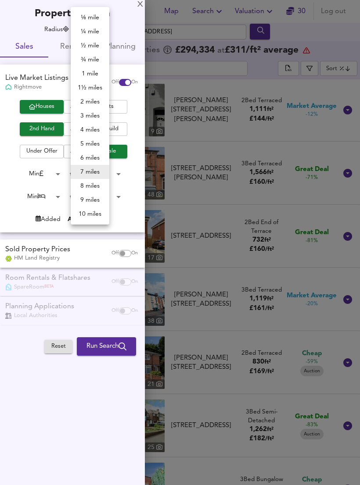
click at [128, 55] on div at bounding box center [180, 242] width 360 height 485
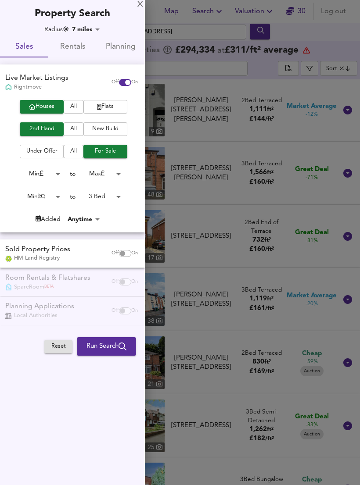
click at [95, 28] on body "Map Search Valuation 30 Log out Millington Road, Birmingham B36 8BN 300 Results…" at bounding box center [180, 242] width 360 height 485
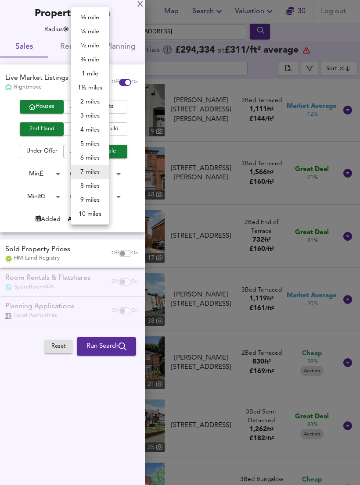
click at [142, 4] on div at bounding box center [180, 242] width 360 height 485
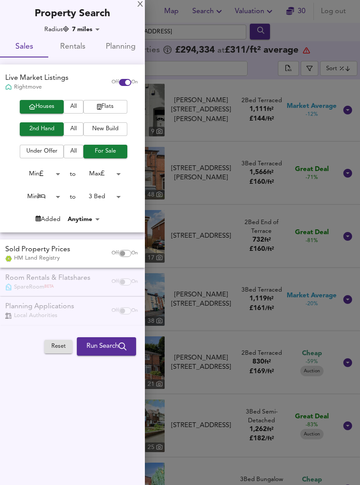
click at [138, 4] on div "X" at bounding box center [140, 5] width 6 height 6
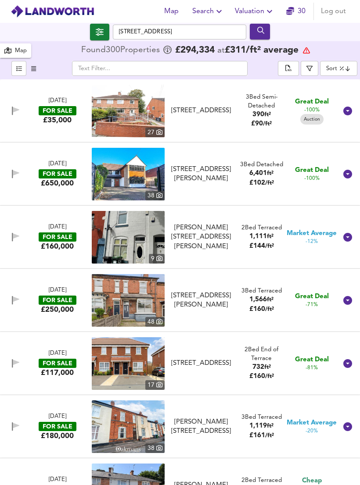
click at [124, 310] on img at bounding box center [128, 300] width 73 height 53
click at [257, 6] on span "Valuation" at bounding box center [255, 11] width 40 height 12
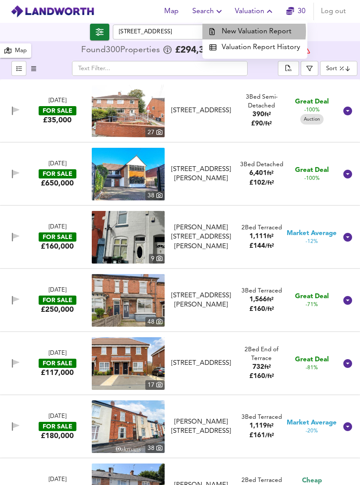
click at [239, 31] on li "New Valuation Report" at bounding box center [254, 32] width 105 height 16
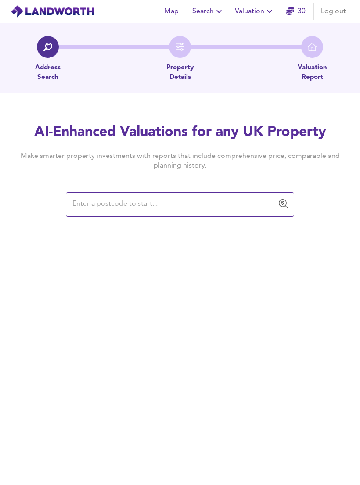
click at [50, 16] on img at bounding box center [53, 11] width 84 height 13
click at [35, 14] on img at bounding box center [53, 11] width 84 height 13
click at [43, 57] on div at bounding box center [48, 47] width 22 height 22
click at [53, 45] on div at bounding box center [48, 47] width 22 height 22
click at [45, 51] on img at bounding box center [47, 47] width 9 height 9
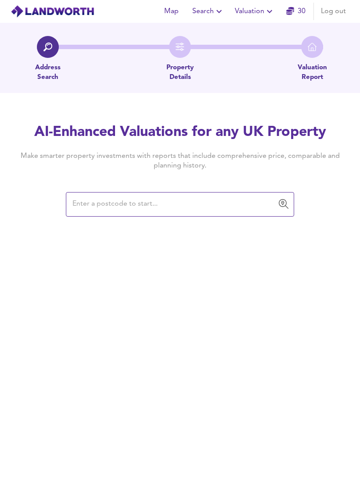
click at [46, 79] on p "Address Search" at bounding box center [47, 72] width 25 height 19
click at [50, 68] on p "Address Search" at bounding box center [47, 72] width 25 height 19
click at [36, 12] on img at bounding box center [53, 11] width 84 height 13
click at [62, 17] on img at bounding box center [53, 11] width 84 height 13
click at [206, 20] on button "Search" at bounding box center [208, 12] width 39 height 18
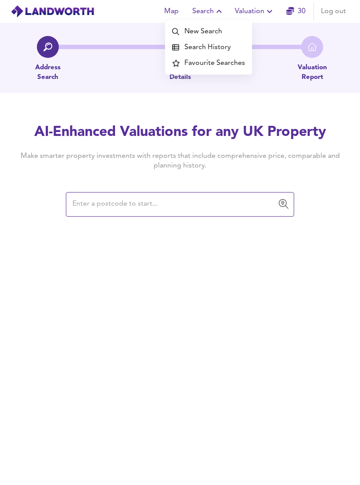
click at [193, 36] on li "New Search" at bounding box center [208, 32] width 87 height 16
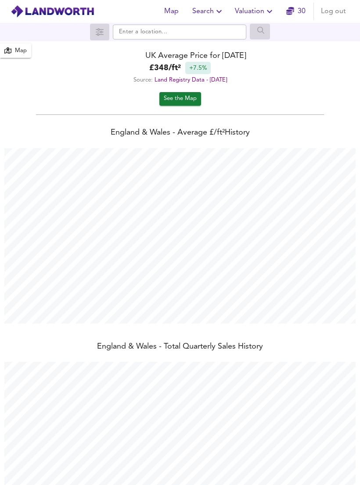
scroll to position [485, 360]
click at [31, 7] on img at bounding box center [53, 11] width 84 height 13
click at [96, 39] on div at bounding box center [99, 32] width 19 height 17
click at [97, 25] on div at bounding box center [99, 32] width 19 height 17
click at [294, 11] on link "30" at bounding box center [295, 11] width 19 height 12
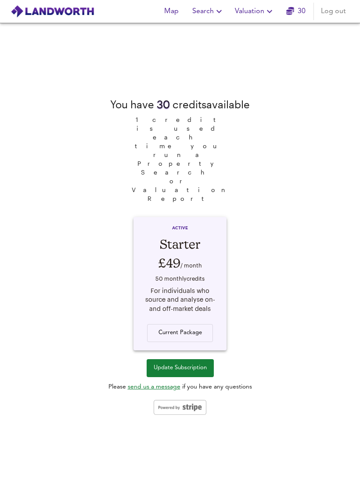
click at [38, 13] on img at bounding box center [53, 11] width 84 height 13
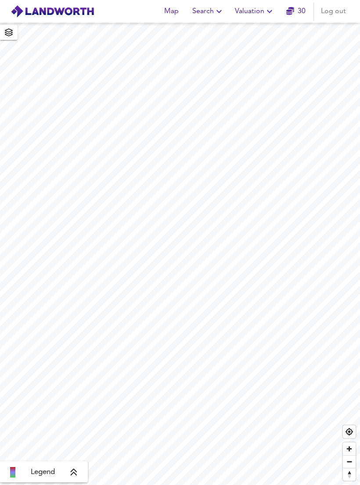
click at [203, 11] on span "Search" at bounding box center [208, 11] width 32 height 12
click at [185, 34] on li "New Search" at bounding box center [208, 32] width 87 height 16
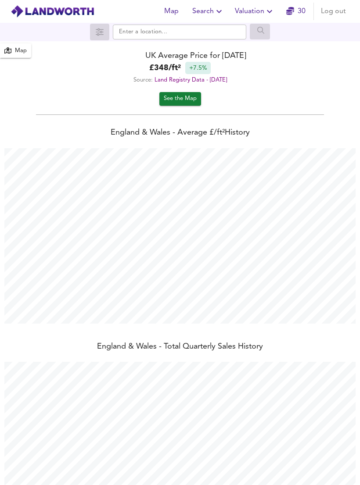
scroll to position [485, 360]
